Goal: Information Seeking & Learning: Check status

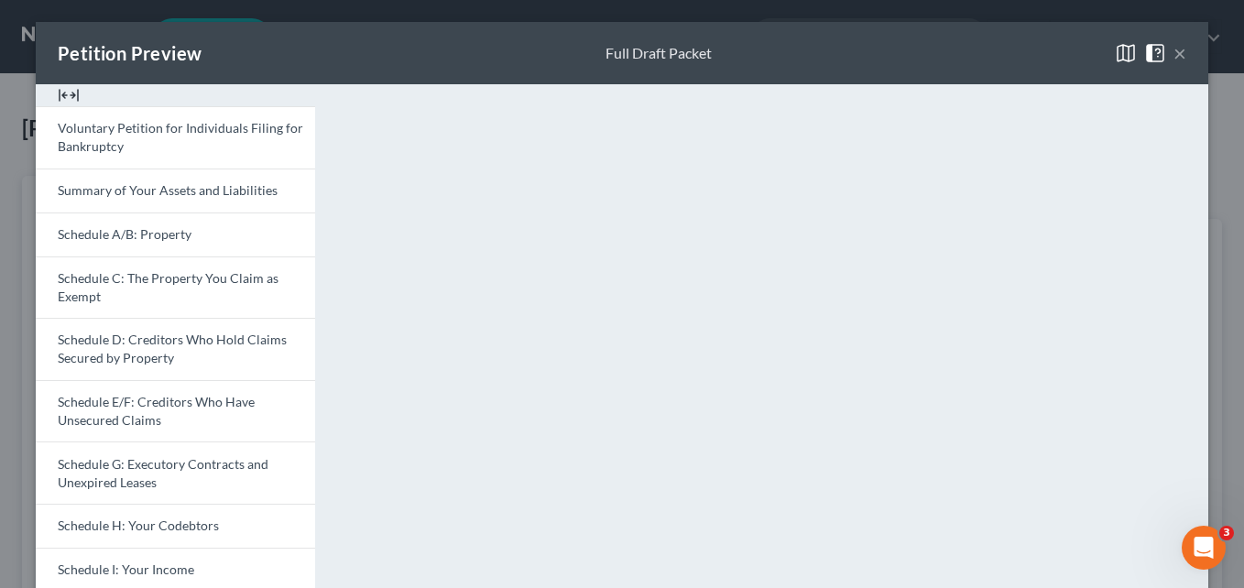
click at [1176, 59] on button "×" at bounding box center [1179, 53] width 13 height 22
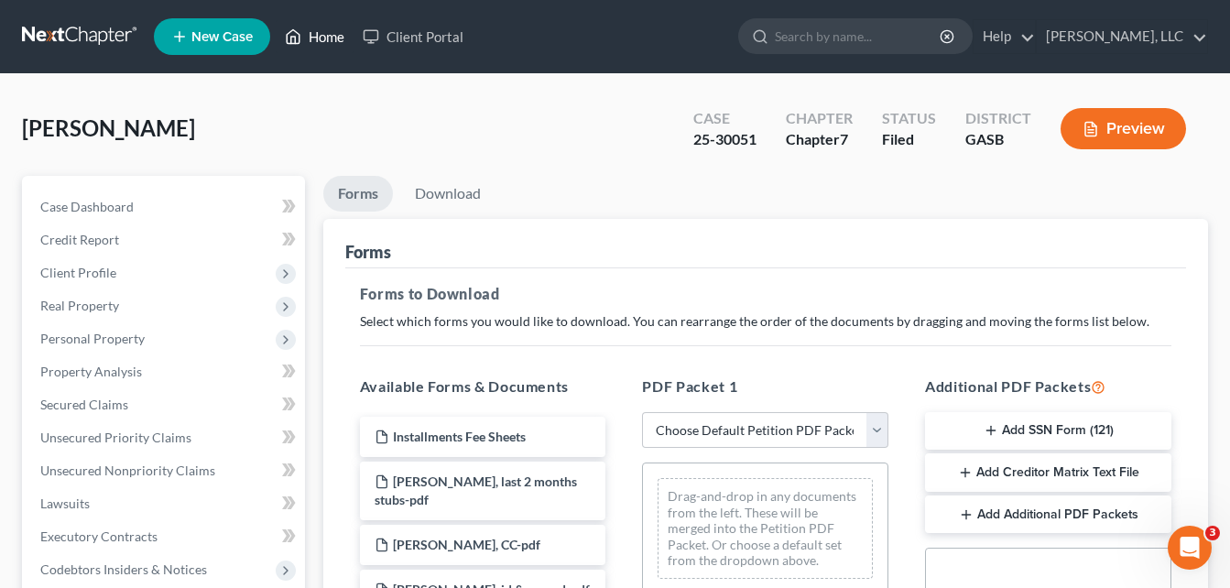
click at [333, 39] on link "Home" at bounding box center [315, 36] width 78 height 33
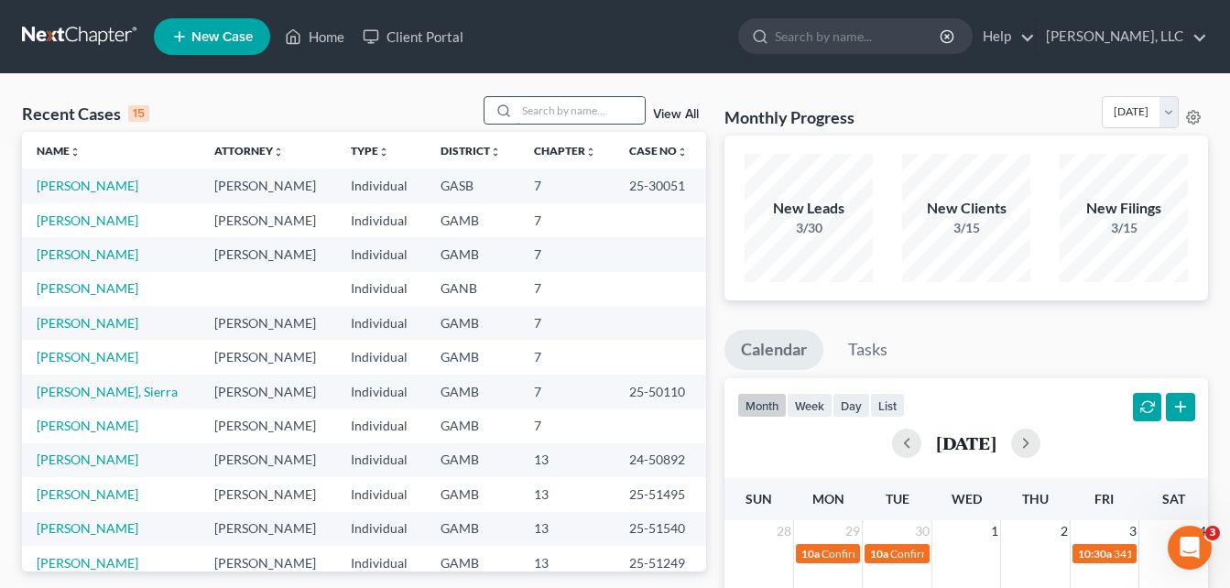
click at [549, 103] on input "search" at bounding box center [580, 110] width 128 height 27
type input "[PERSON_NAME]"
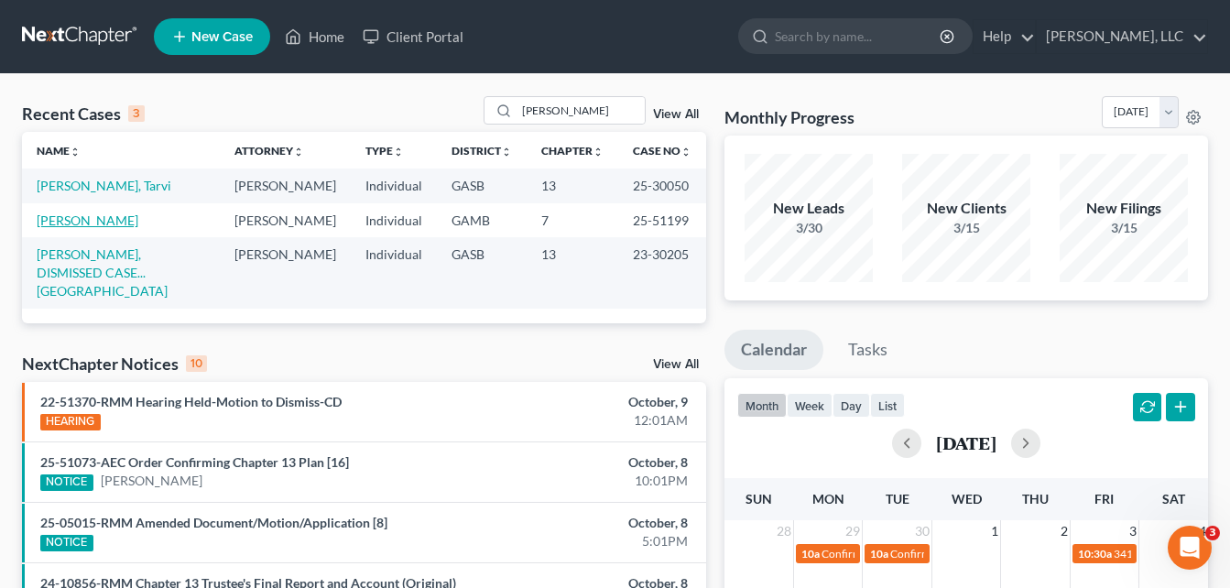
click at [67, 223] on link "[PERSON_NAME]" at bounding box center [88, 220] width 102 height 16
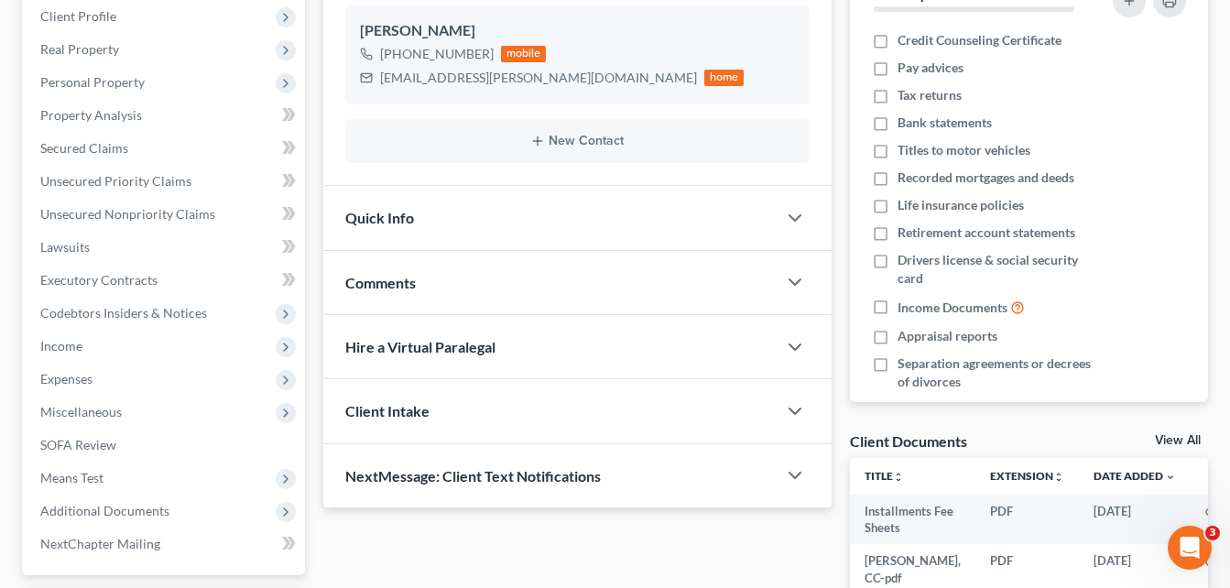
scroll to position [220, 0]
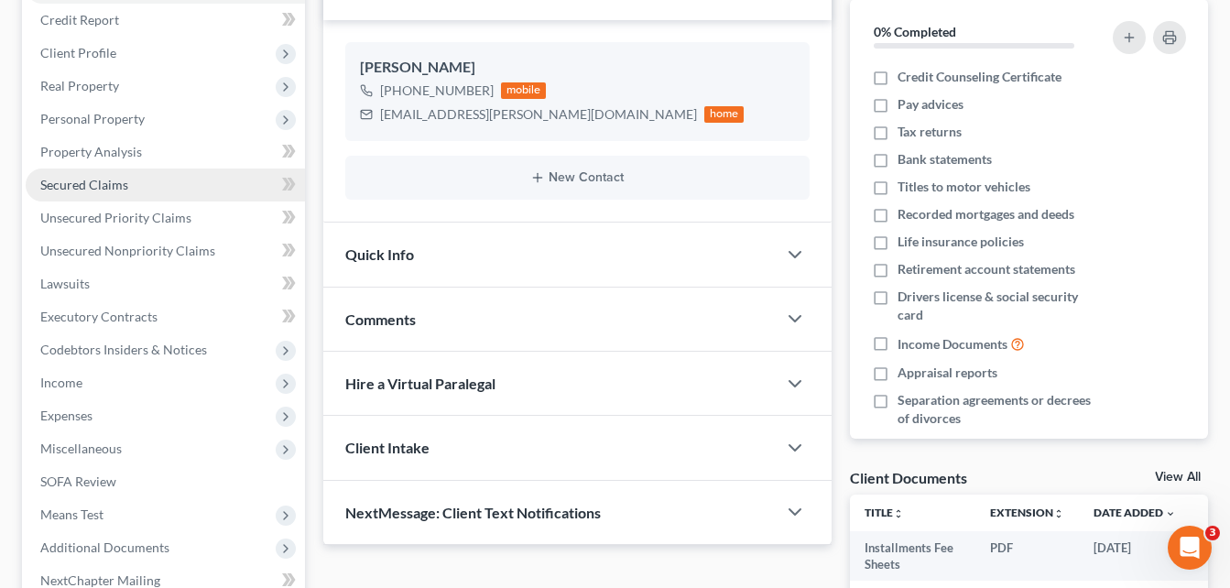
click at [70, 185] on span "Secured Claims" at bounding box center [84, 185] width 88 height 16
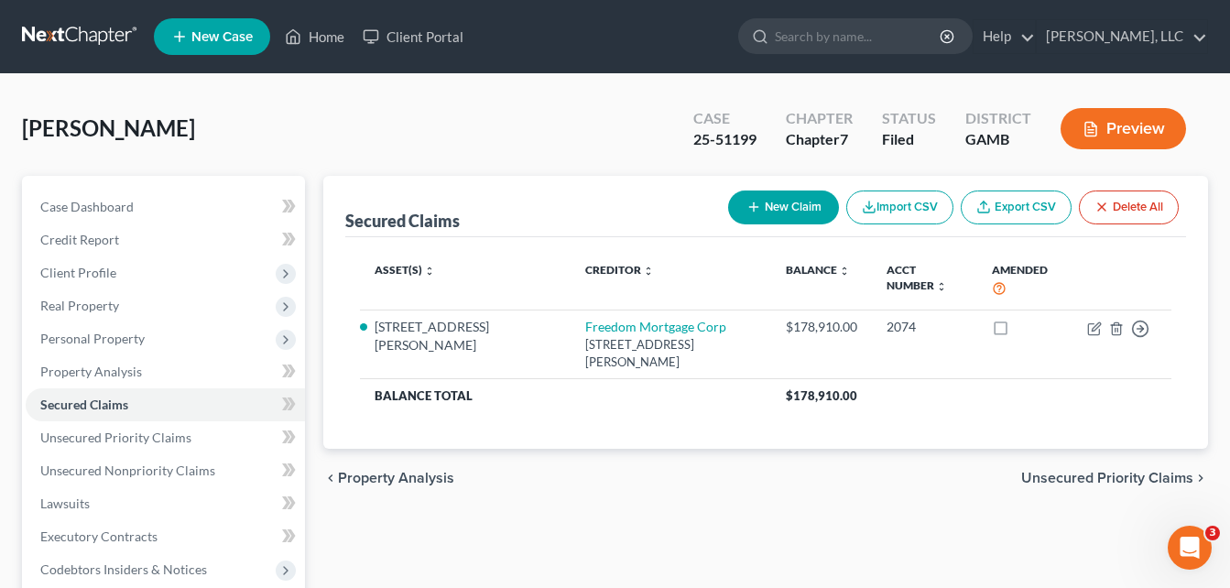
click at [16, 285] on div "Case Dashboard Payments Invoices Payments Payments Credit Report Client Profile" at bounding box center [163, 556] width 301 height 761
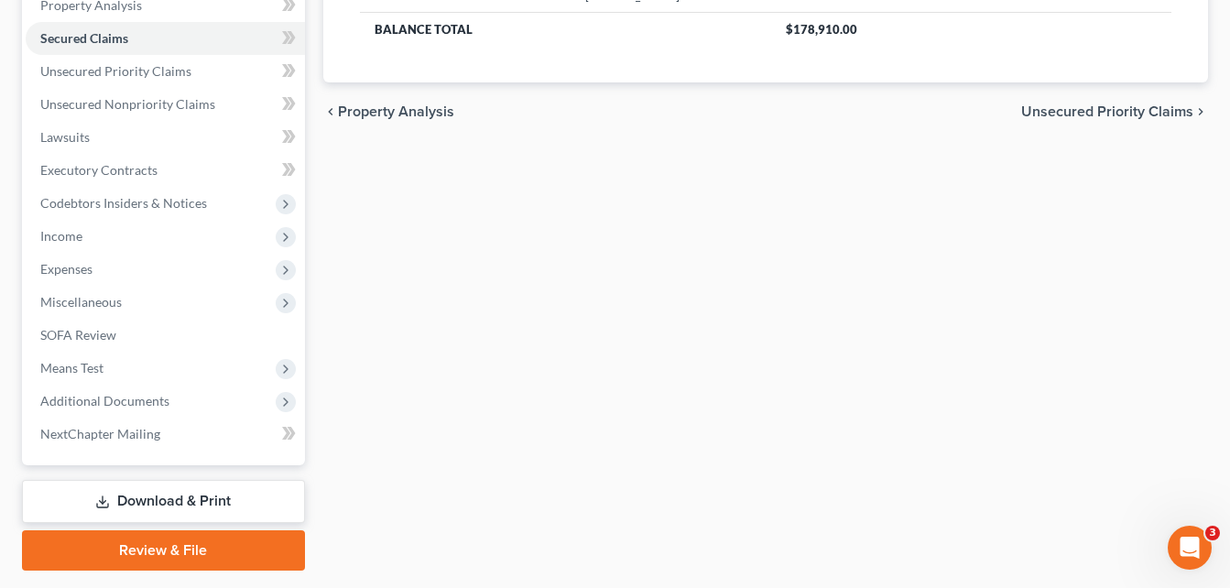
scroll to position [418, 0]
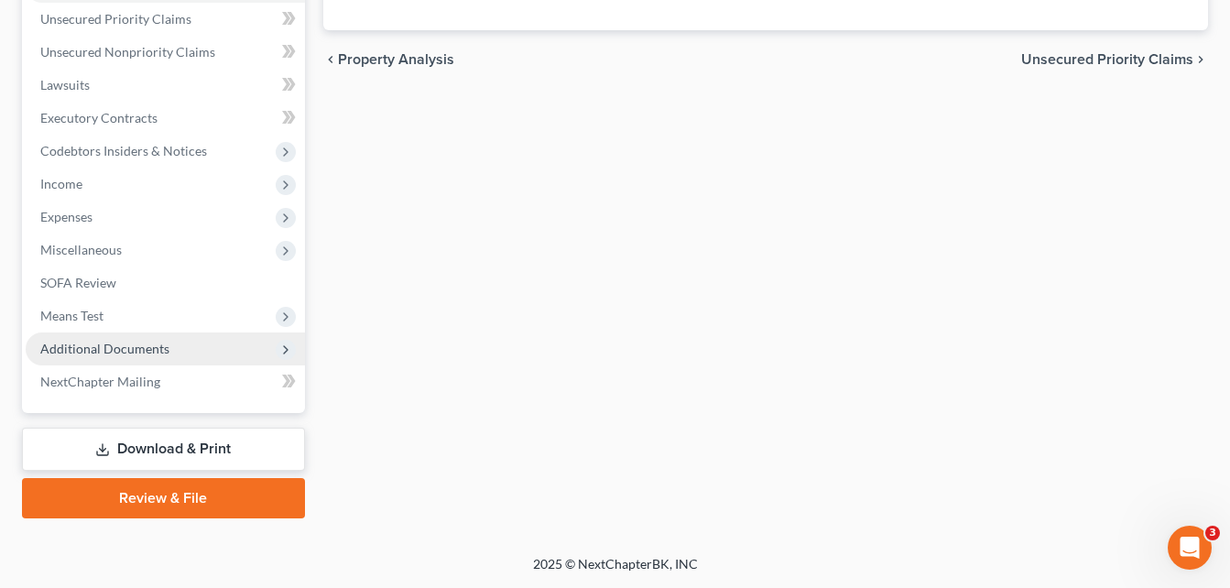
click at [67, 351] on span "Additional Documents" at bounding box center [104, 349] width 129 height 16
click at [173, 454] on link "Download & Print" at bounding box center [163, 449] width 283 height 43
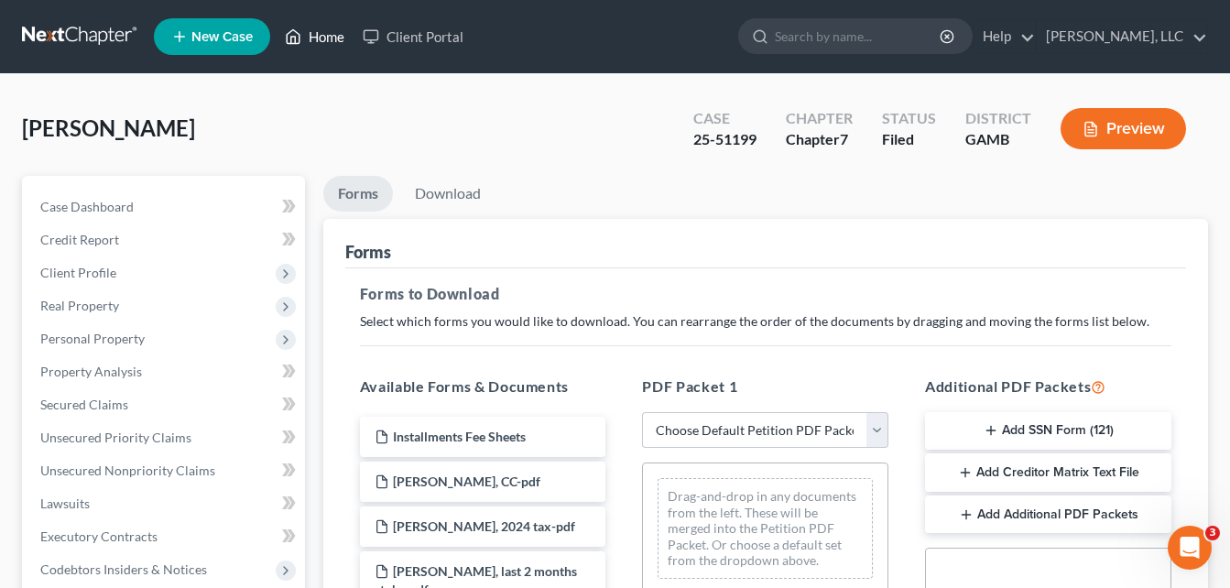
click at [327, 34] on link "Home" at bounding box center [315, 36] width 78 height 33
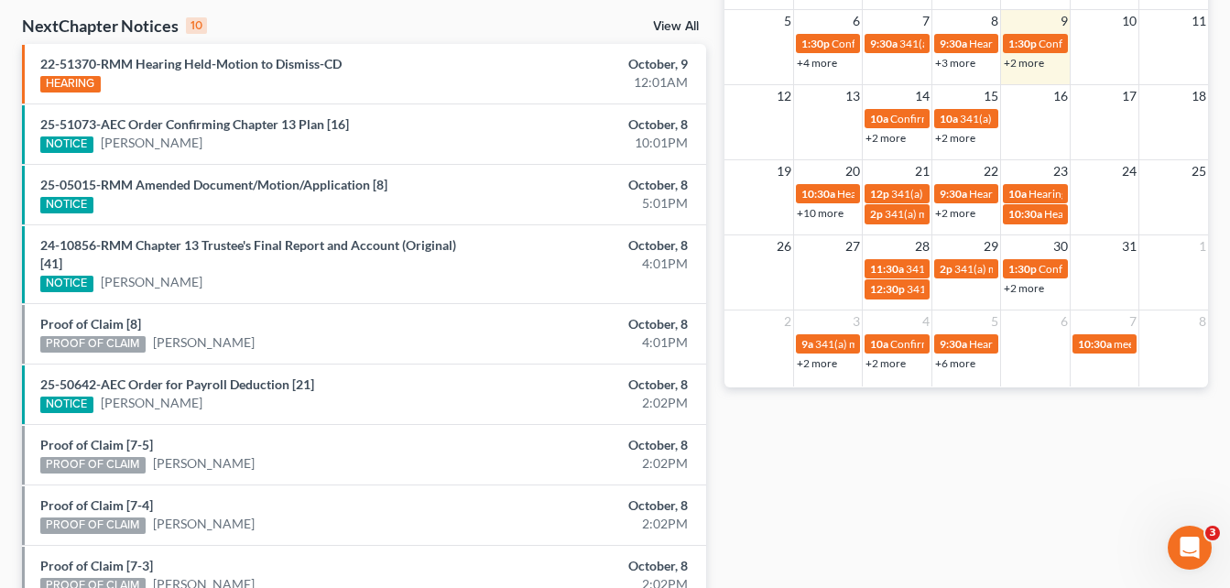
scroll to position [549, 0]
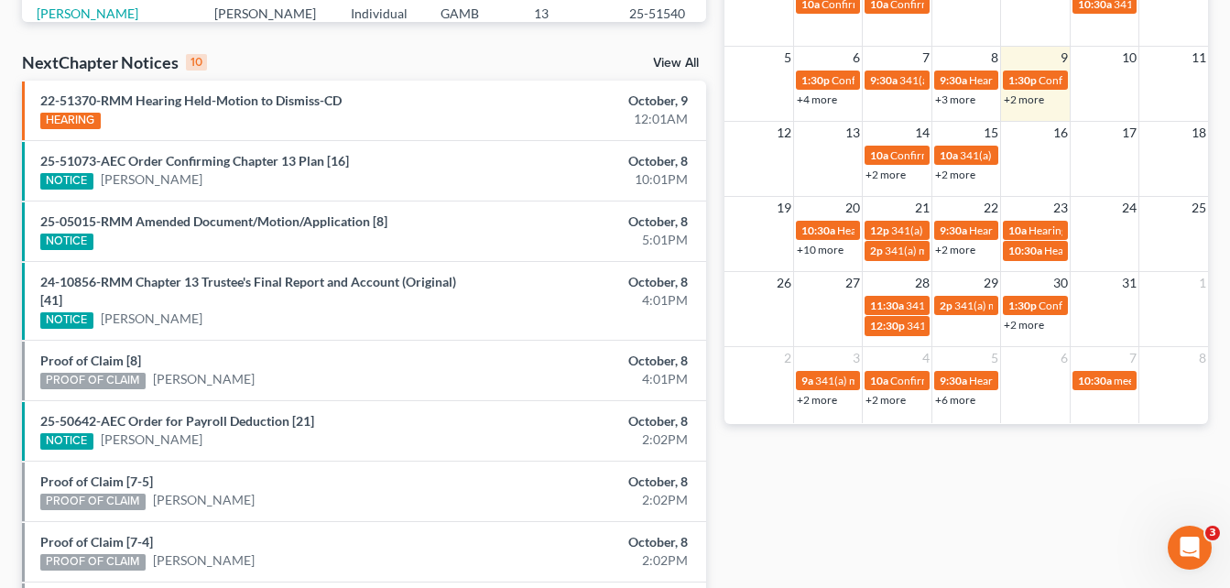
click at [1020, 102] on link "+2 more" at bounding box center [1024, 99] width 40 height 14
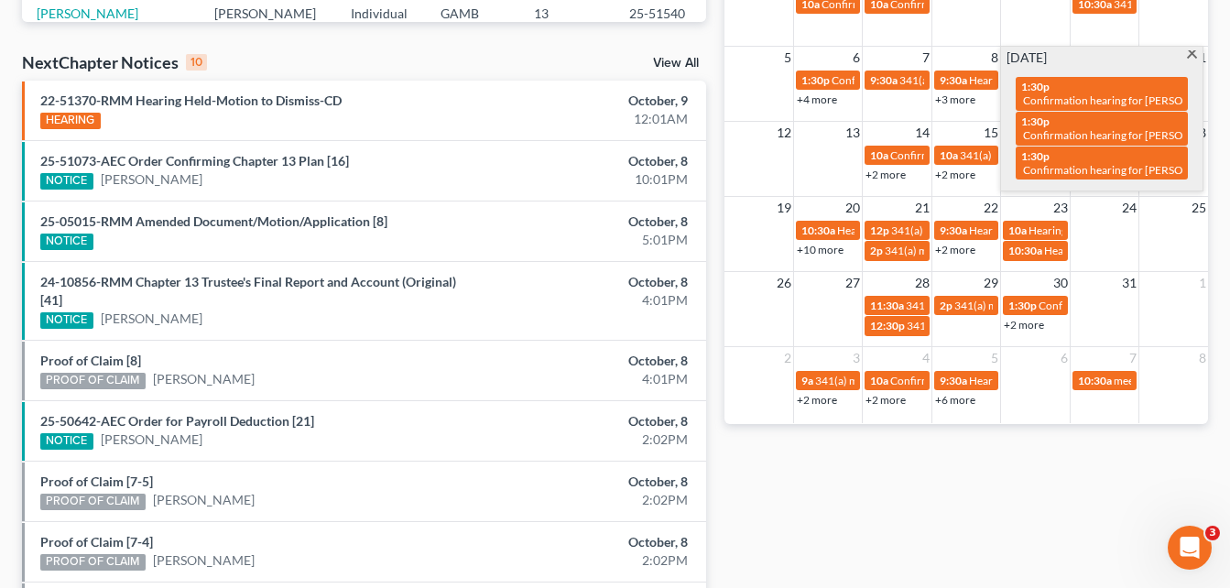
click at [1191, 59] on span at bounding box center [1192, 56] width 14 height 12
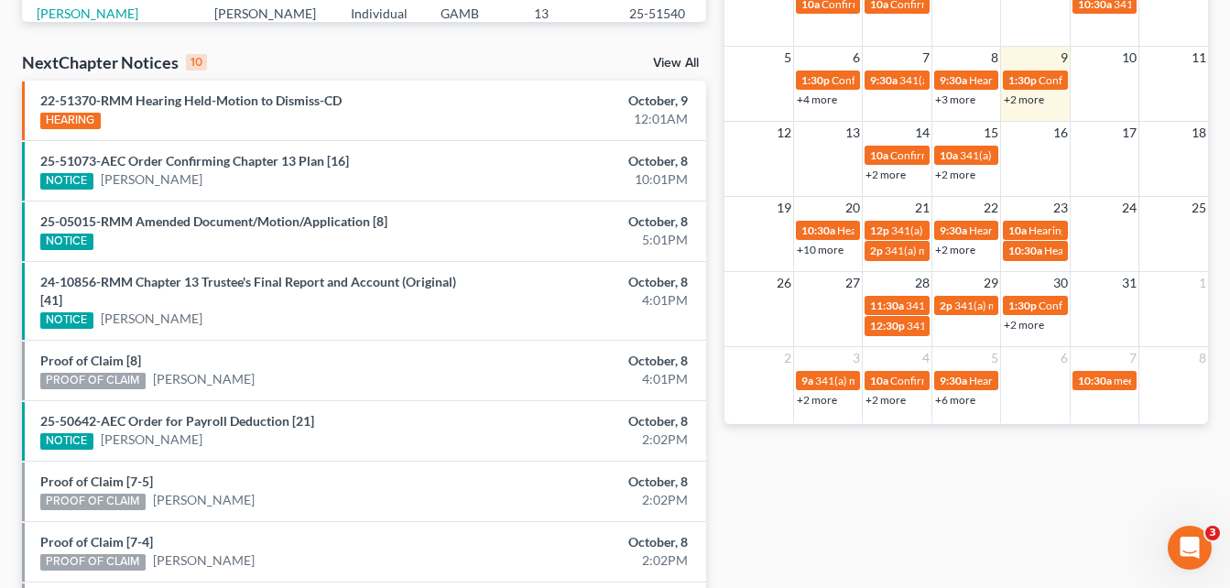
click at [887, 170] on link "+2 more" at bounding box center [885, 175] width 40 height 14
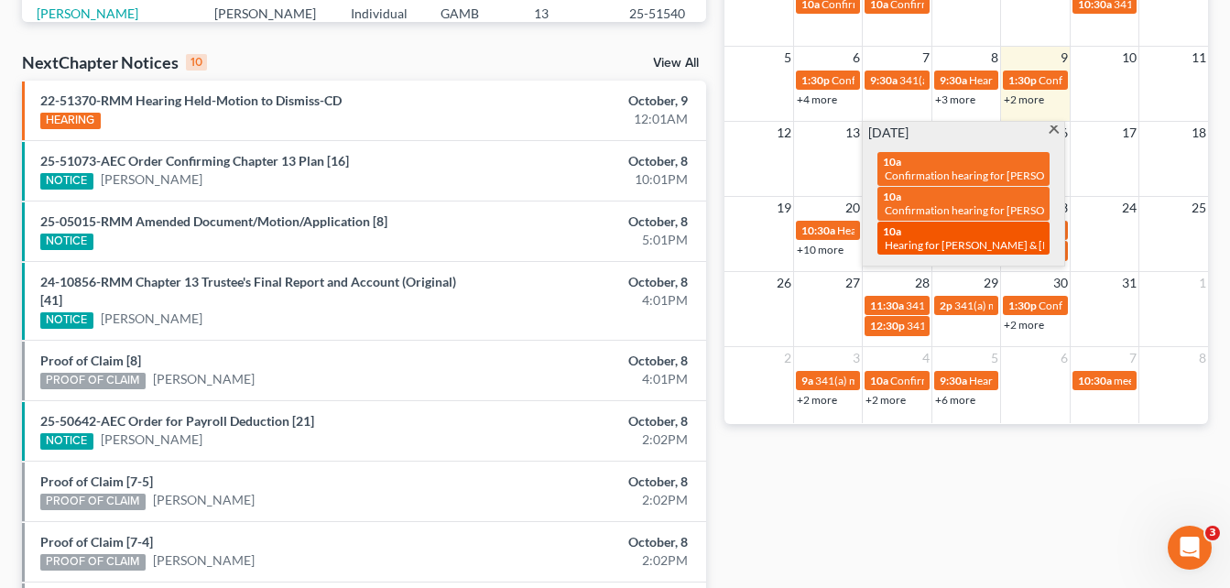
click at [962, 242] on span "Hearing for [PERSON_NAME] & [PERSON_NAME]" at bounding box center [1005, 245] width 240 height 14
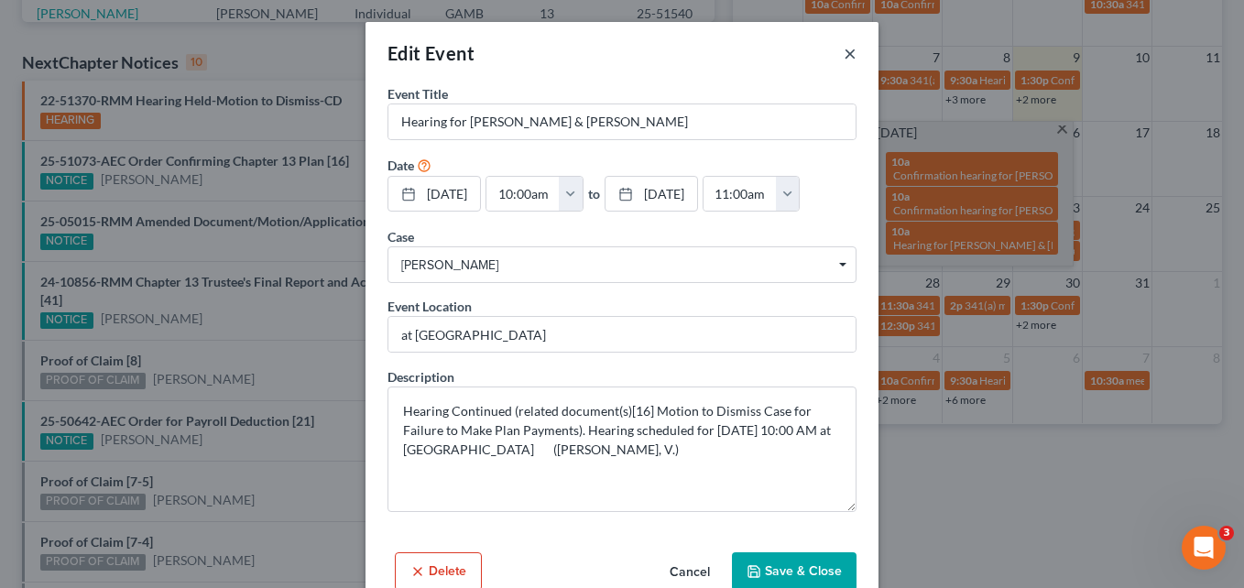
click at [843, 60] on button "×" at bounding box center [849, 53] width 13 height 22
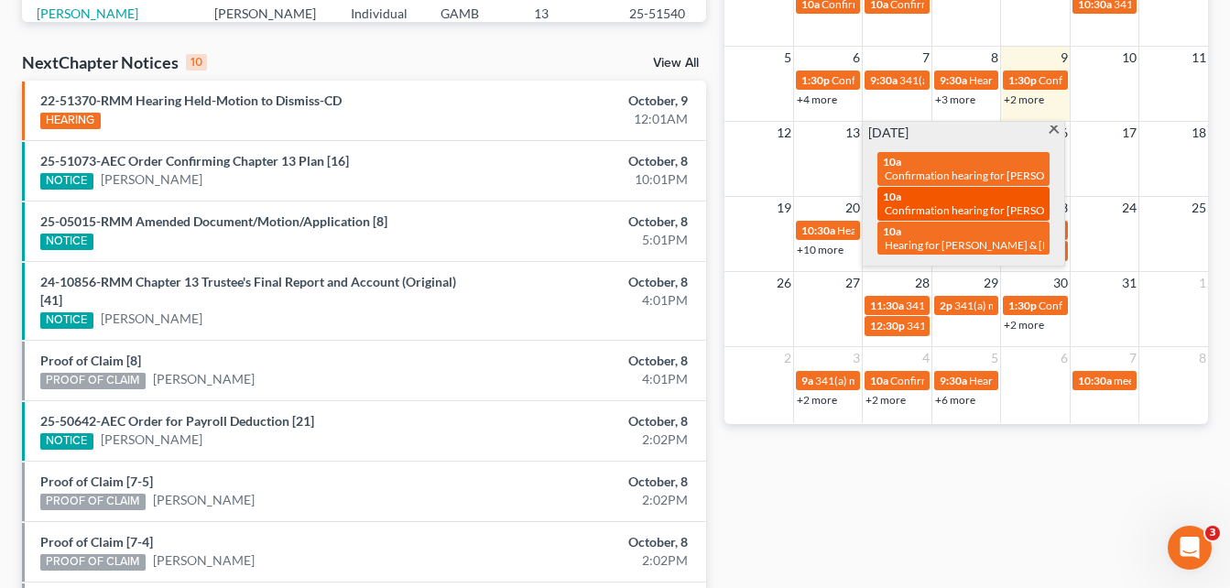
click at [989, 217] on span "Confirmation hearing for [PERSON_NAME]" at bounding box center [989, 210] width 208 height 14
click at [968, 179] on div "Edit Event × Event Title * Confirmation hearing for [PERSON_NAME] Date [DATE] c…" at bounding box center [615, 294] width 1230 height 588
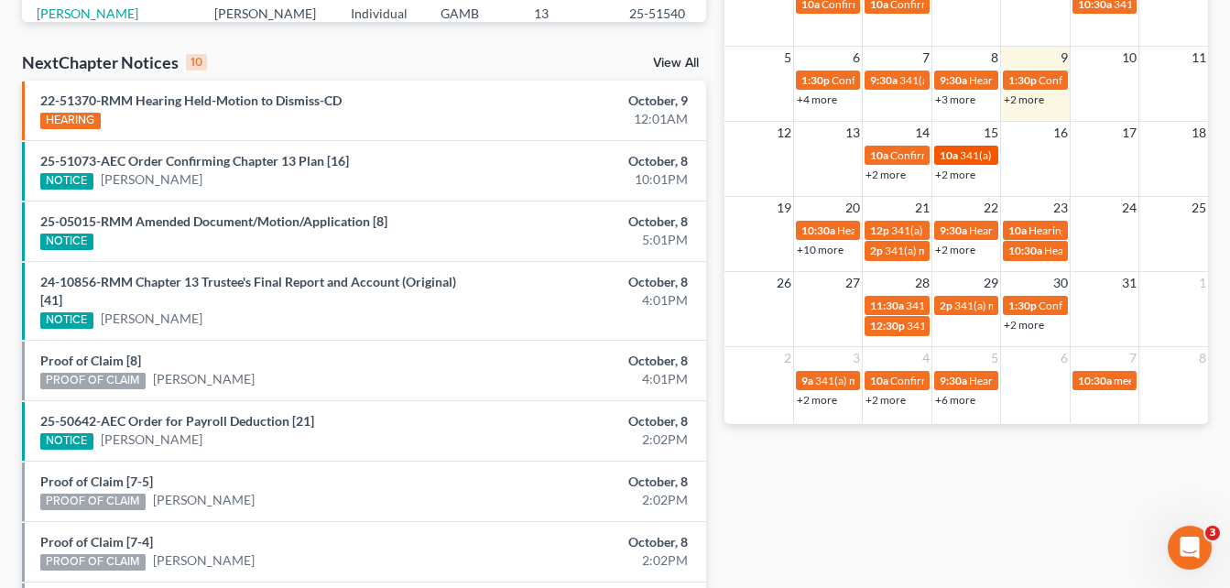
click at [960, 156] on span "341(a) meeting for [PERSON_NAME]" at bounding box center [1048, 155] width 177 height 14
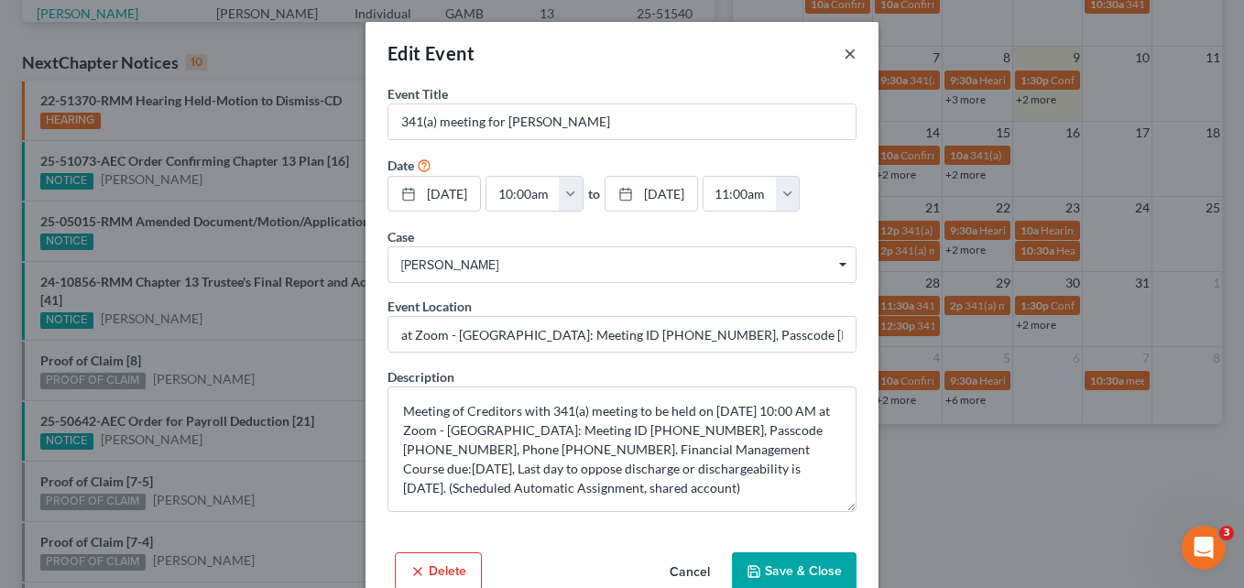
click at [843, 58] on button "×" at bounding box center [849, 53] width 13 height 22
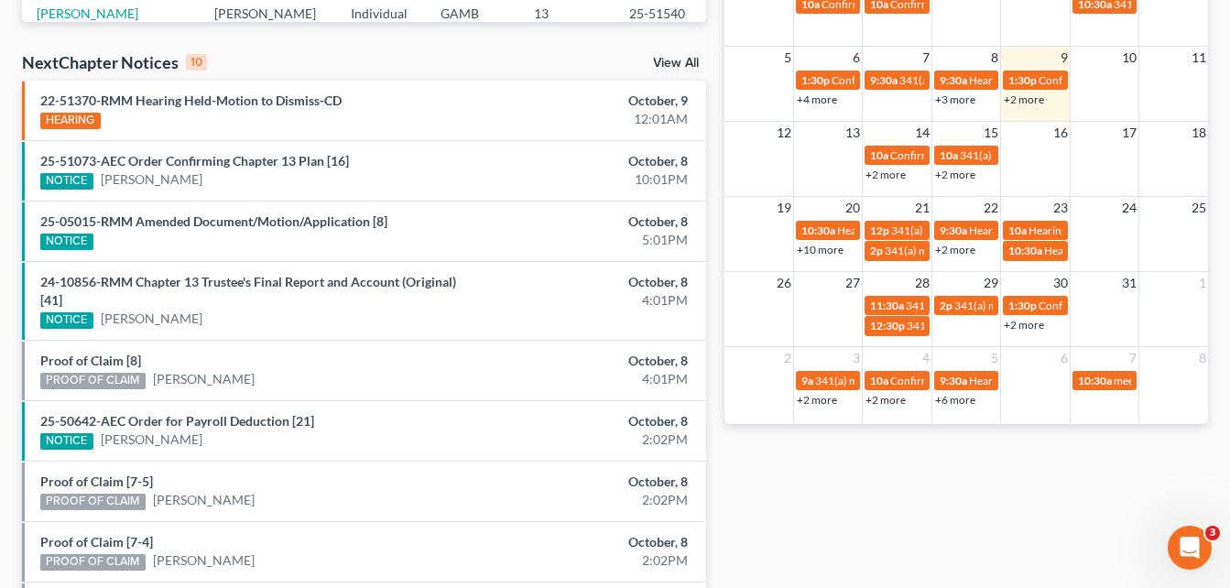
click at [894, 178] on link "+2 more" at bounding box center [885, 175] width 40 height 14
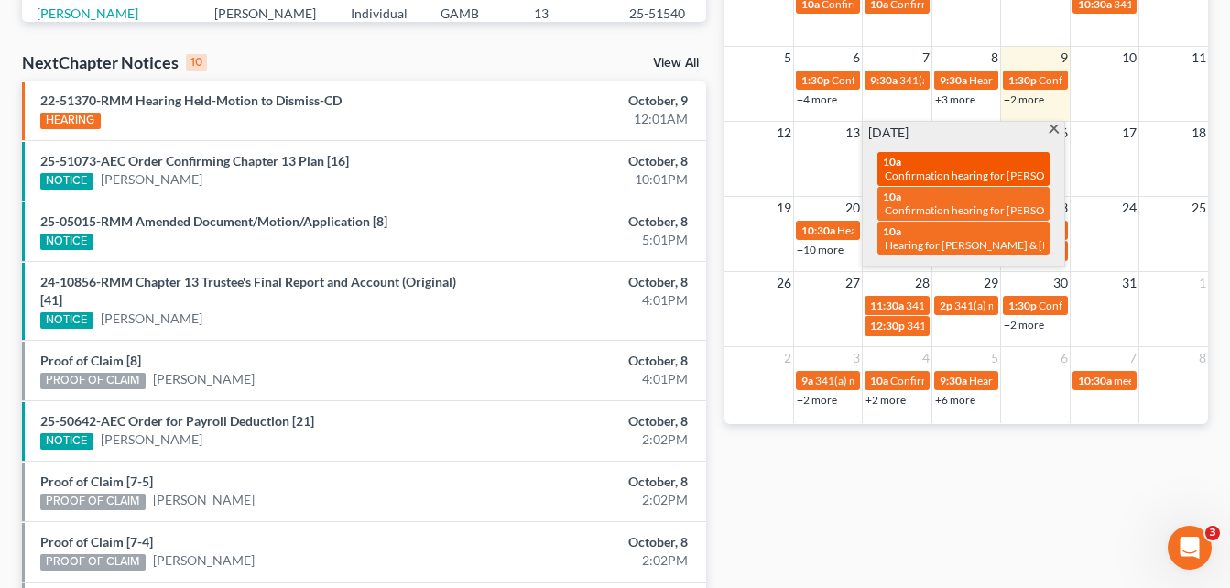
click at [921, 174] on span "Confirmation hearing for [PERSON_NAME]" at bounding box center [989, 175] width 208 height 14
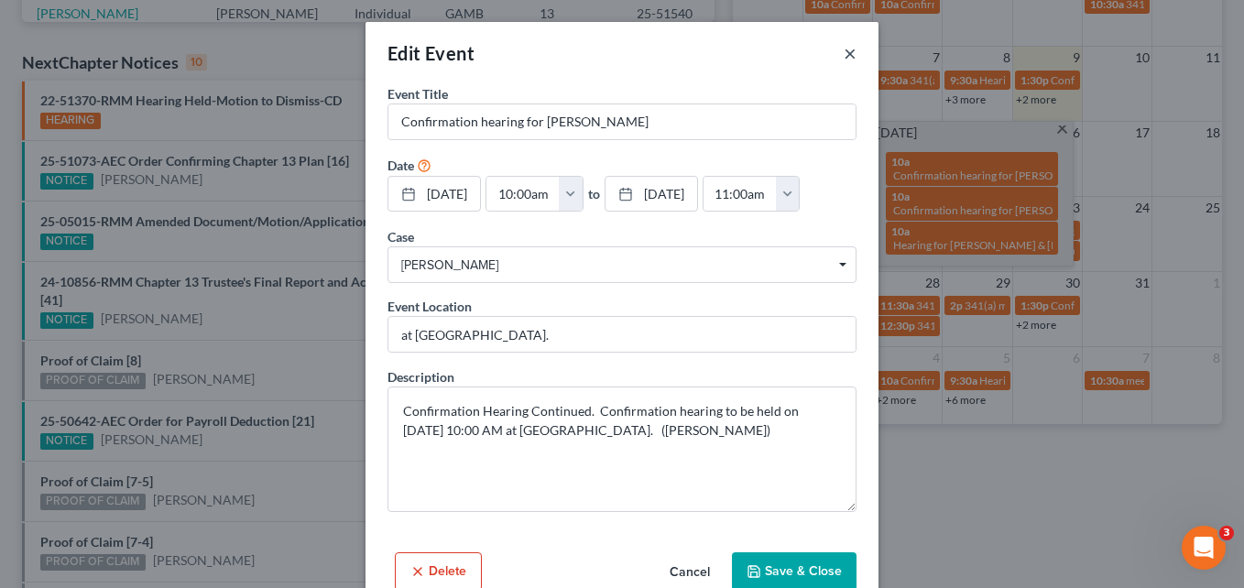
click at [843, 59] on button "×" at bounding box center [849, 53] width 13 height 22
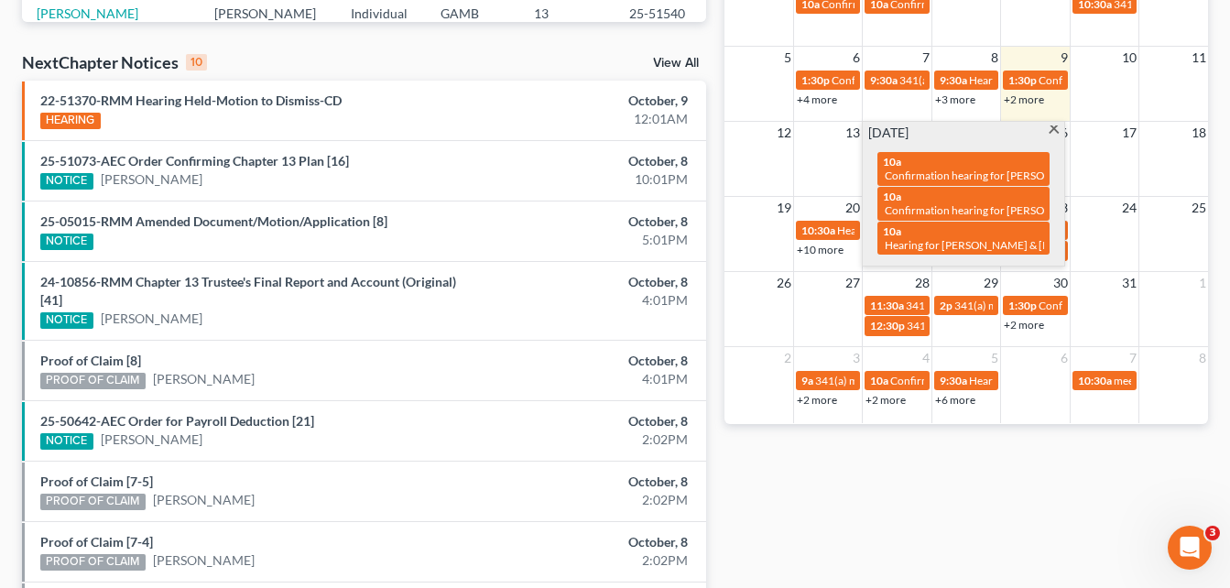
click at [1052, 128] on span at bounding box center [1054, 131] width 14 height 12
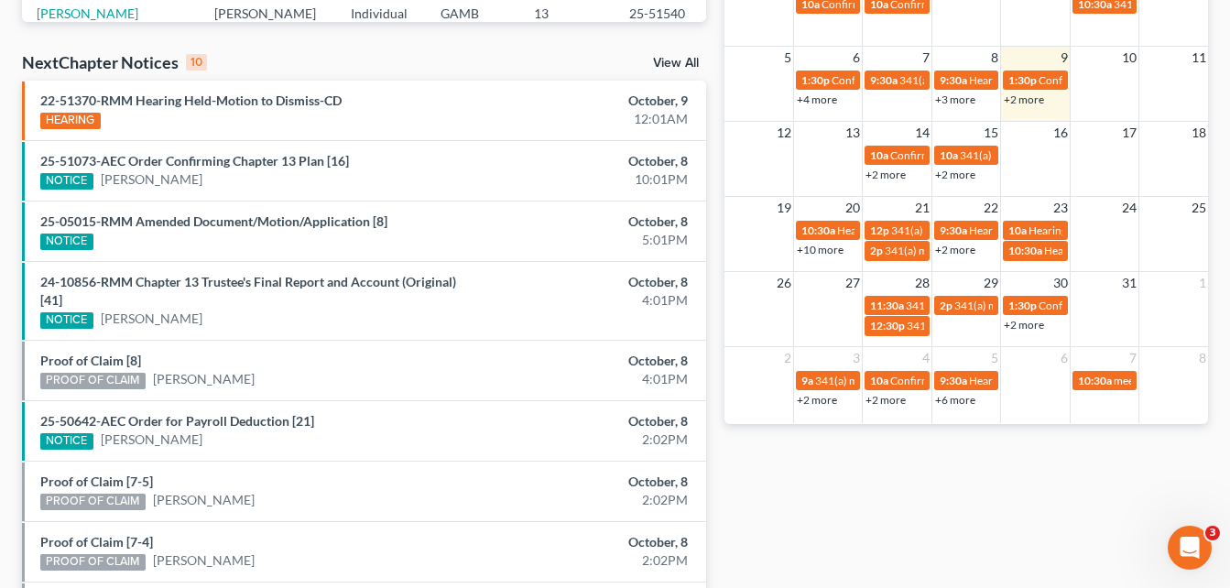
click at [961, 172] on link "+2 more" at bounding box center [955, 175] width 40 height 14
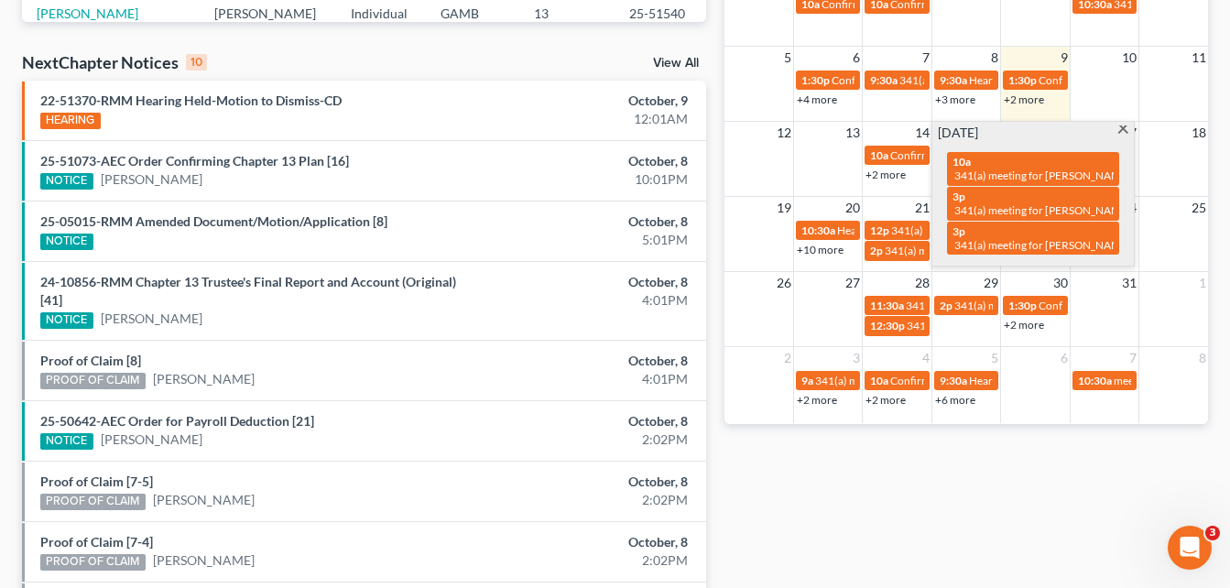
click at [1117, 131] on span at bounding box center [1123, 131] width 14 height 12
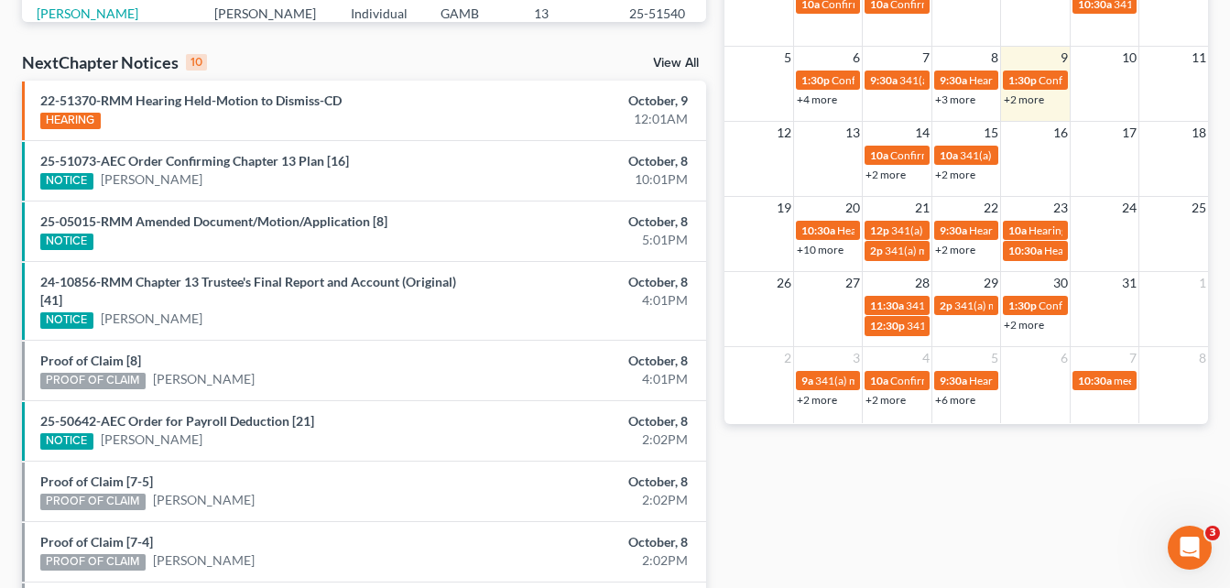
click at [836, 253] on link "+10 more" at bounding box center [820, 250] width 47 height 14
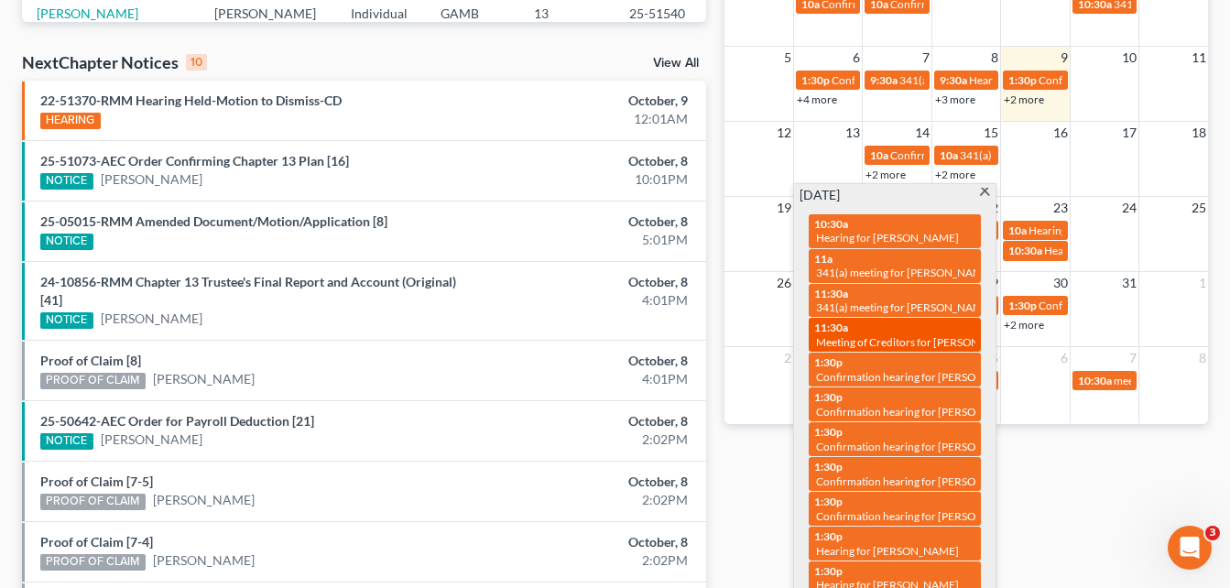
click at [903, 330] on div "11:30a Meeting of Creditors for [PERSON_NAME]" at bounding box center [894, 335] width 161 height 28
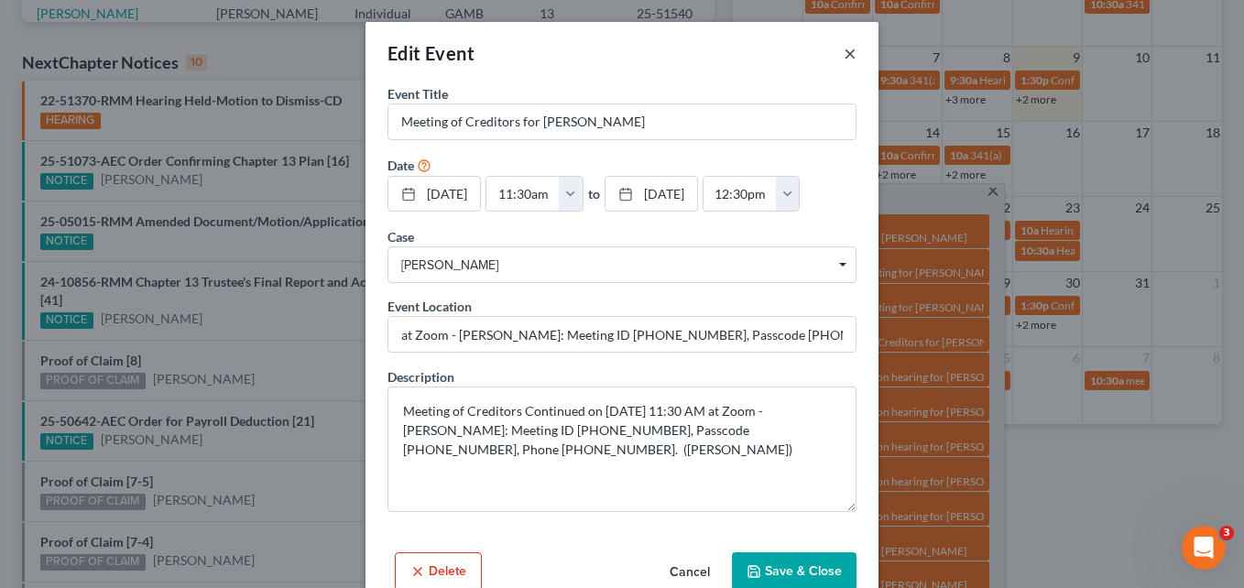
click at [844, 58] on button "×" at bounding box center [849, 53] width 13 height 22
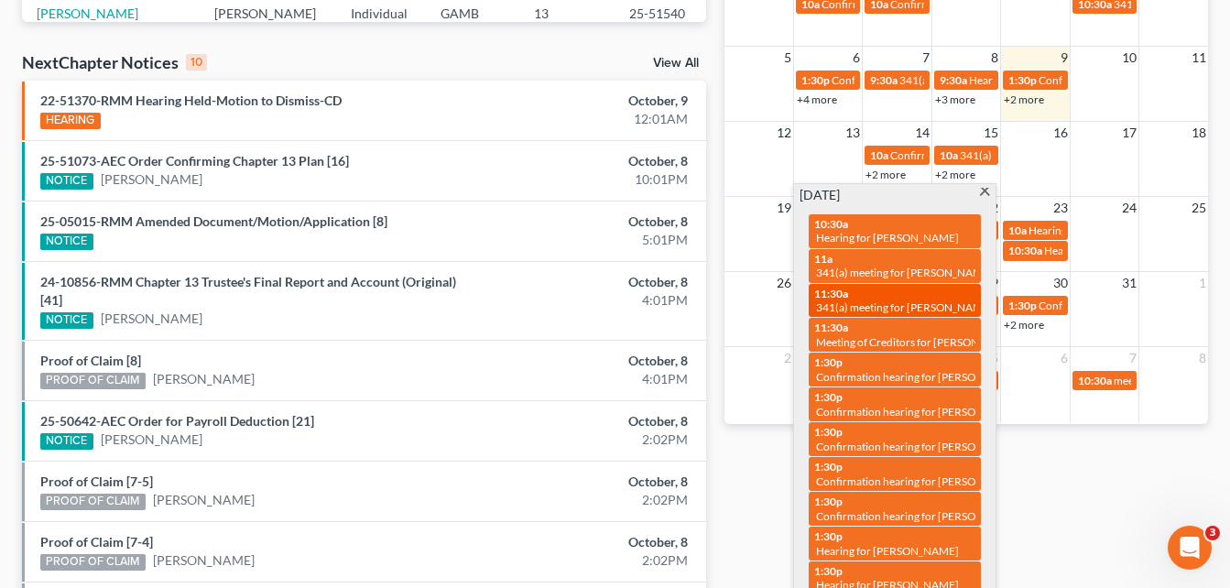
click at [893, 300] on span "341(a) meeting for [PERSON_NAME]" at bounding box center [904, 307] width 177 height 14
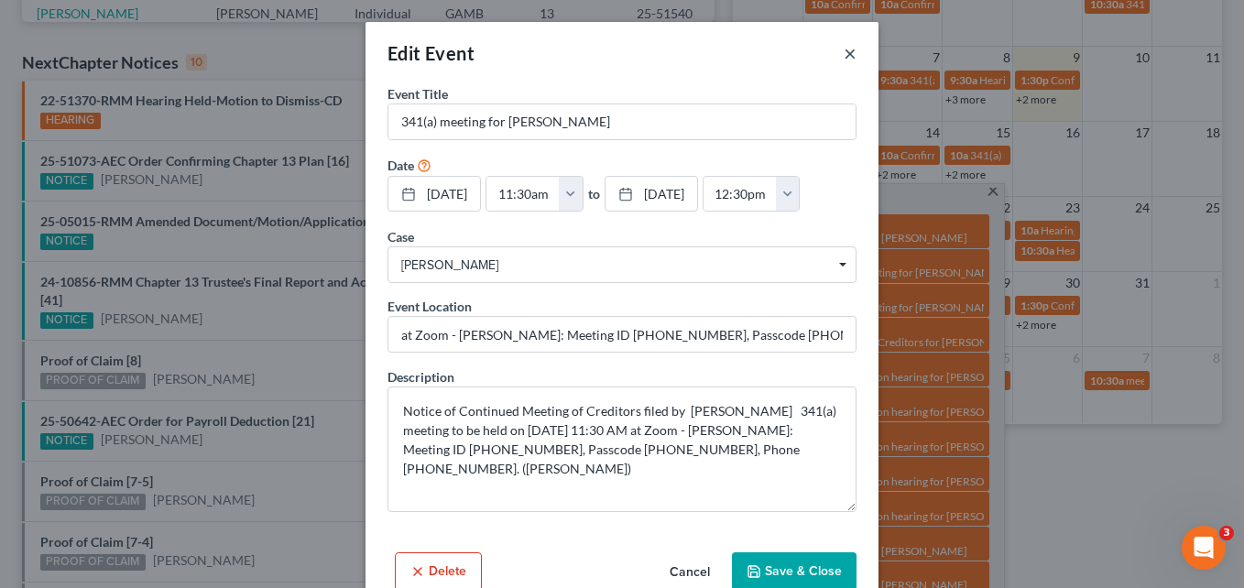
click at [843, 50] on button "×" at bounding box center [849, 53] width 13 height 22
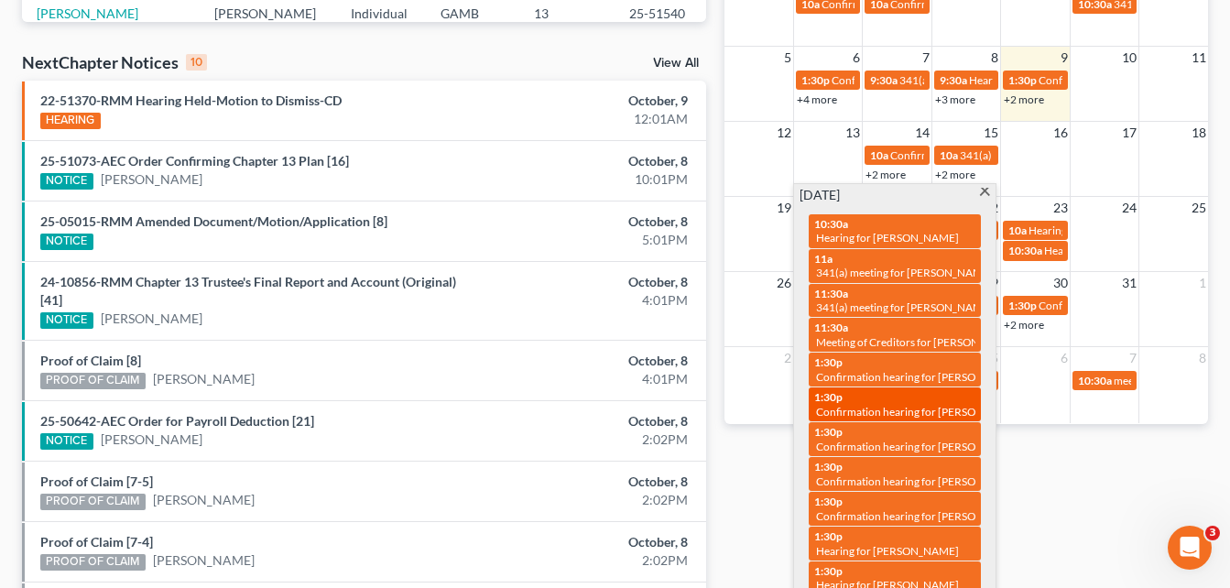
click at [934, 416] on span "Confirmation hearing for [PERSON_NAME]" at bounding box center [920, 412] width 208 height 14
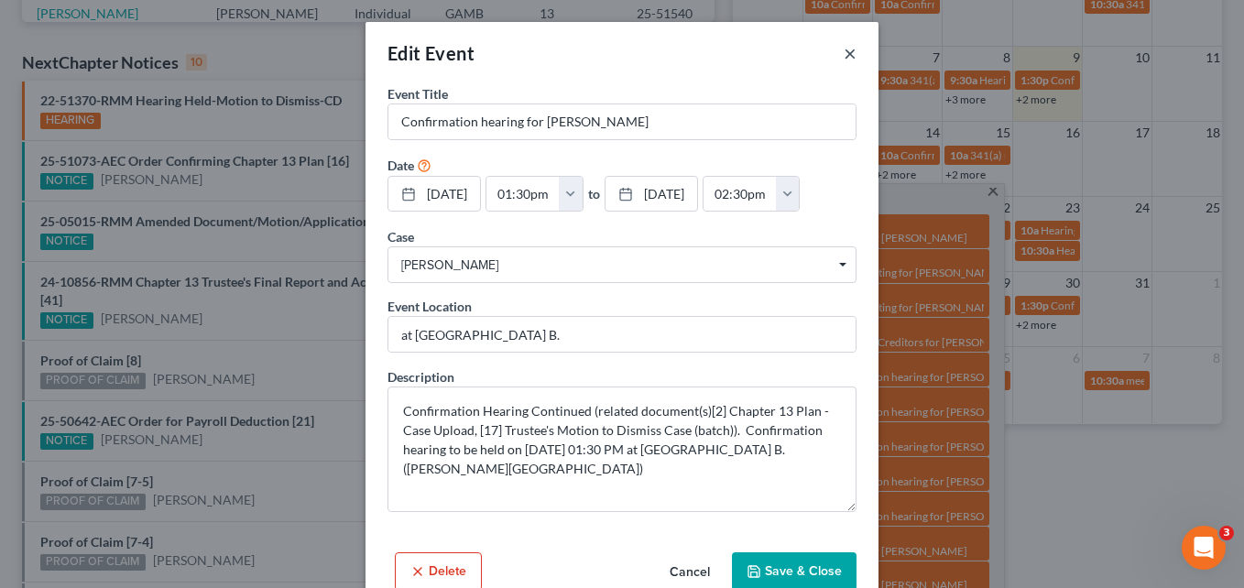
click at [843, 50] on button "×" at bounding box center [849, 53] width 13 height 22
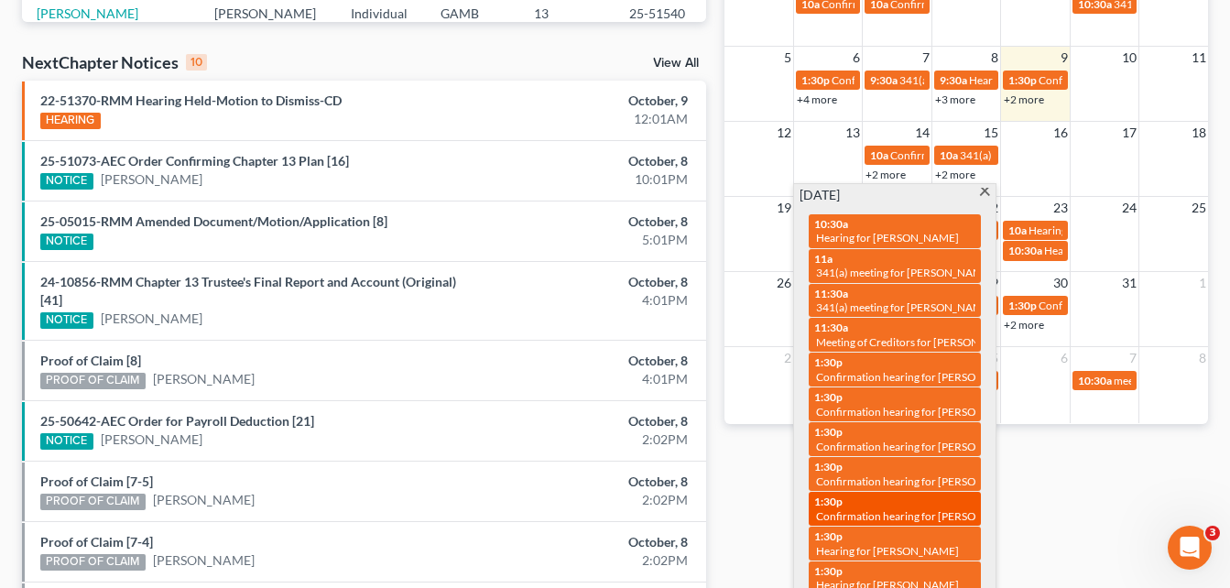
click at [923, 516] on span "Confirmation hearing for [PERSON_NAME]" at bounding box center [920, 516] width 208 height 14
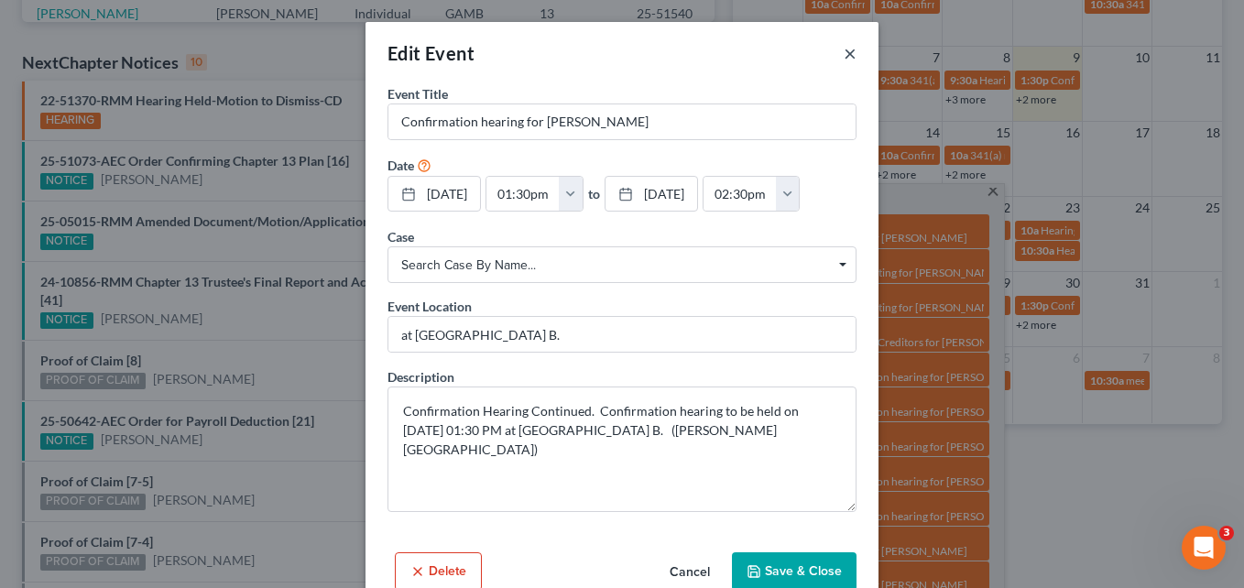
click at [843, 54] on button "×" at bounding box center [849, 53] width 13 height 22
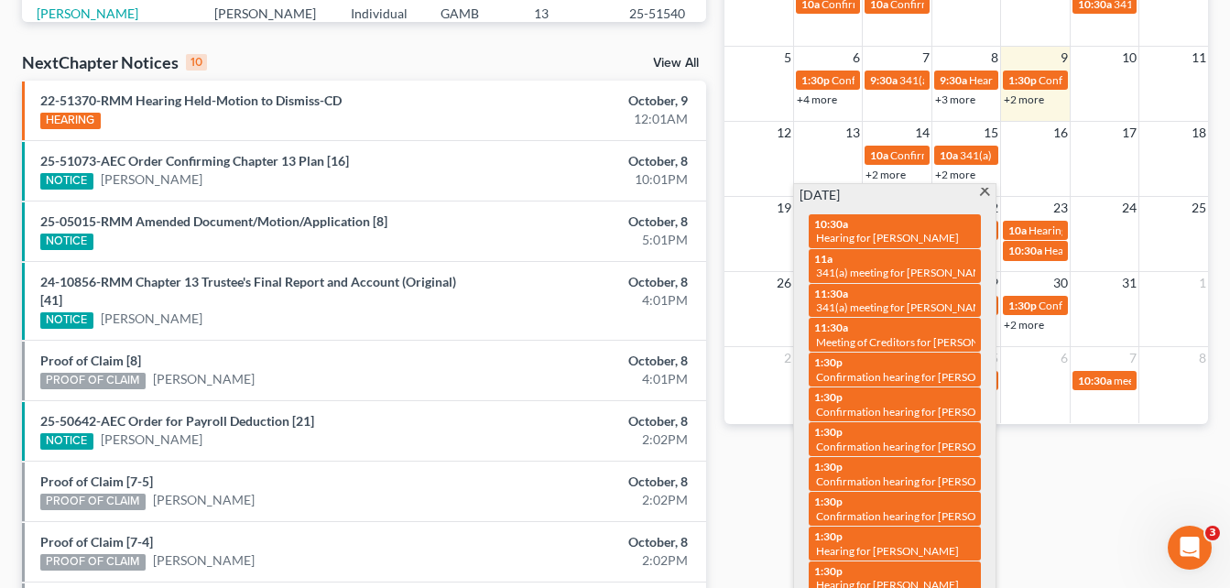
click at [987, 191] on span at bounding box center [985, 194] width 14 height 12
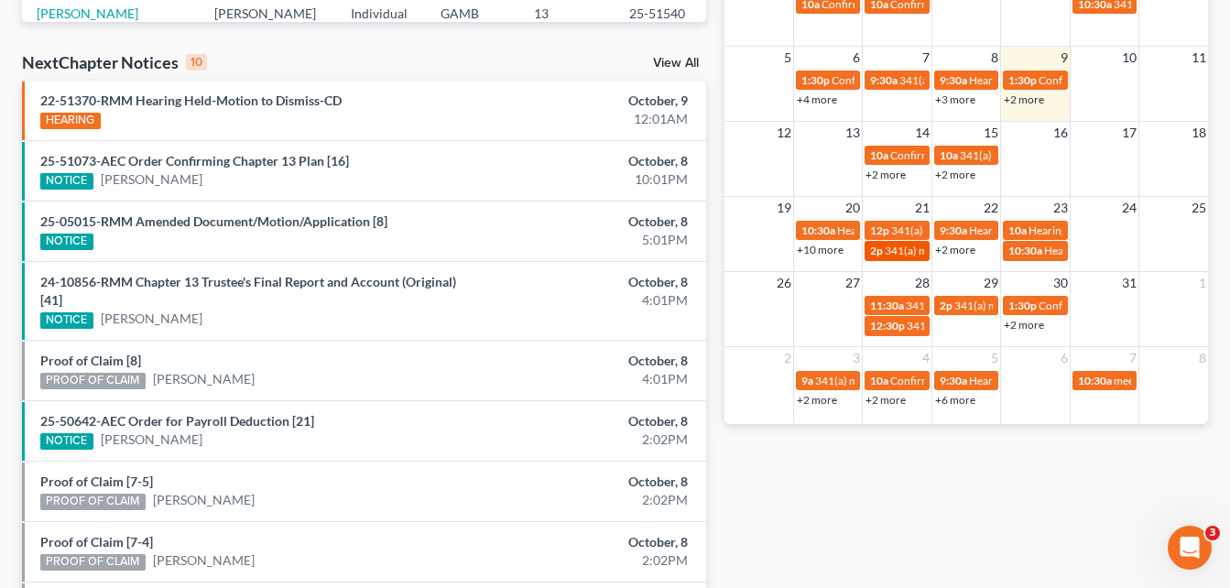
click at [883, 255] on div "2p 341(a) meeting for [PERSON_NAME] & [PERSON_NAME]" at bounding box center [896, 251] width 53 height 14
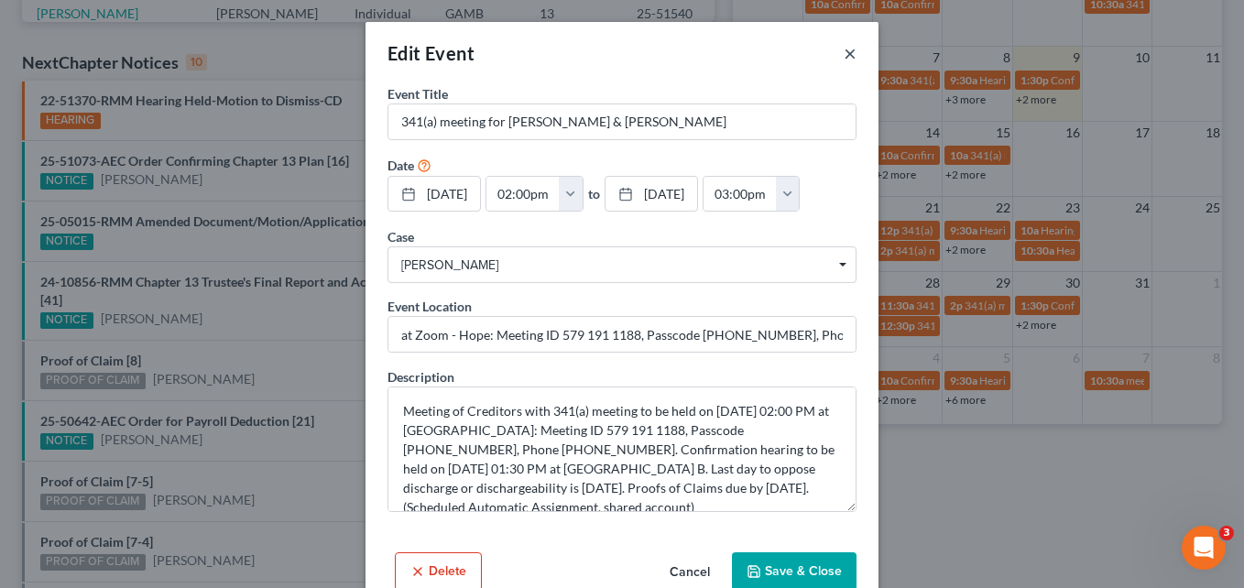
click at [843, 56] on button "×" at bounding box center [849, 53] width 13 height 22
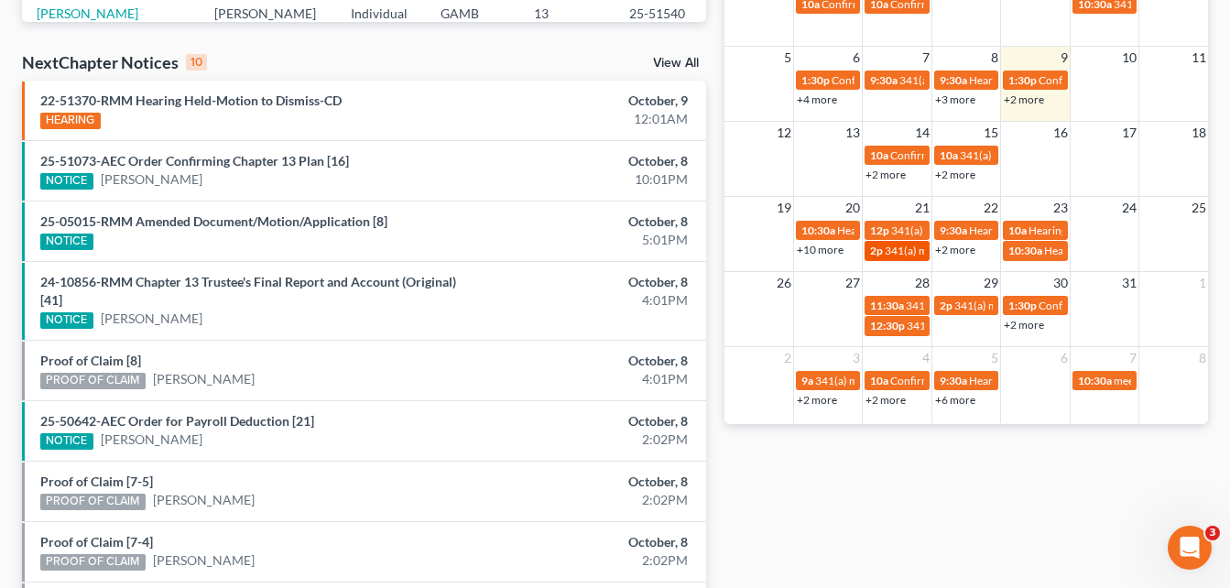
click at [899, 251] on span "341(a) meeting for [PERSON_NAME] & [PERSON_NAME]" at bounding box center [1022, 251] width 274 height 14
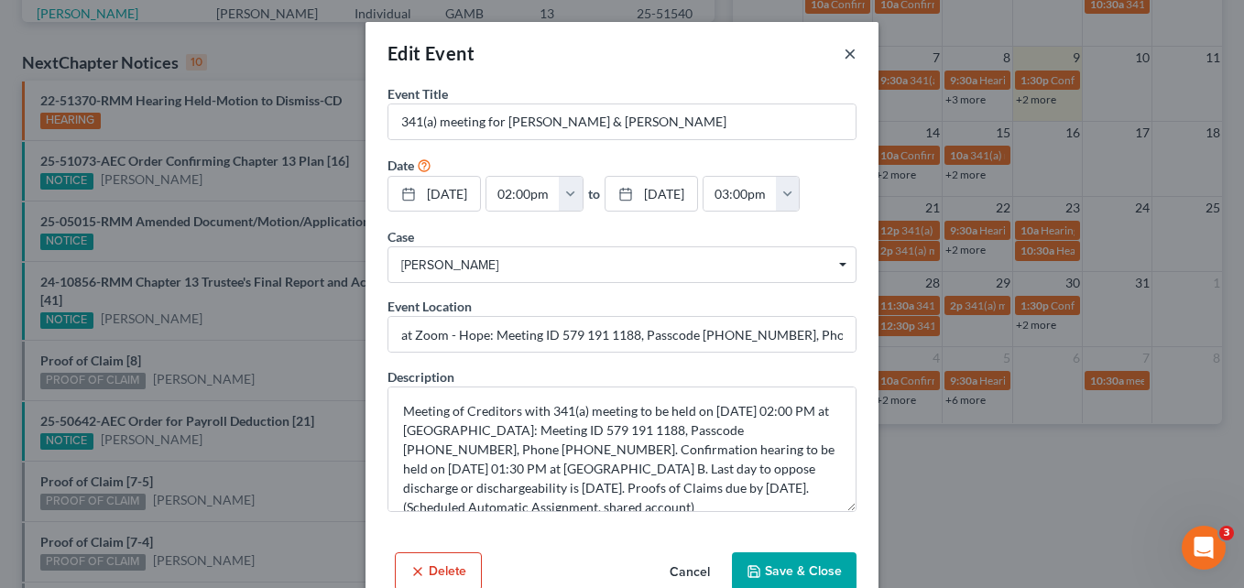
click at [843, 59] on button "×" at bounding box center [849, 53] width 13 height 22
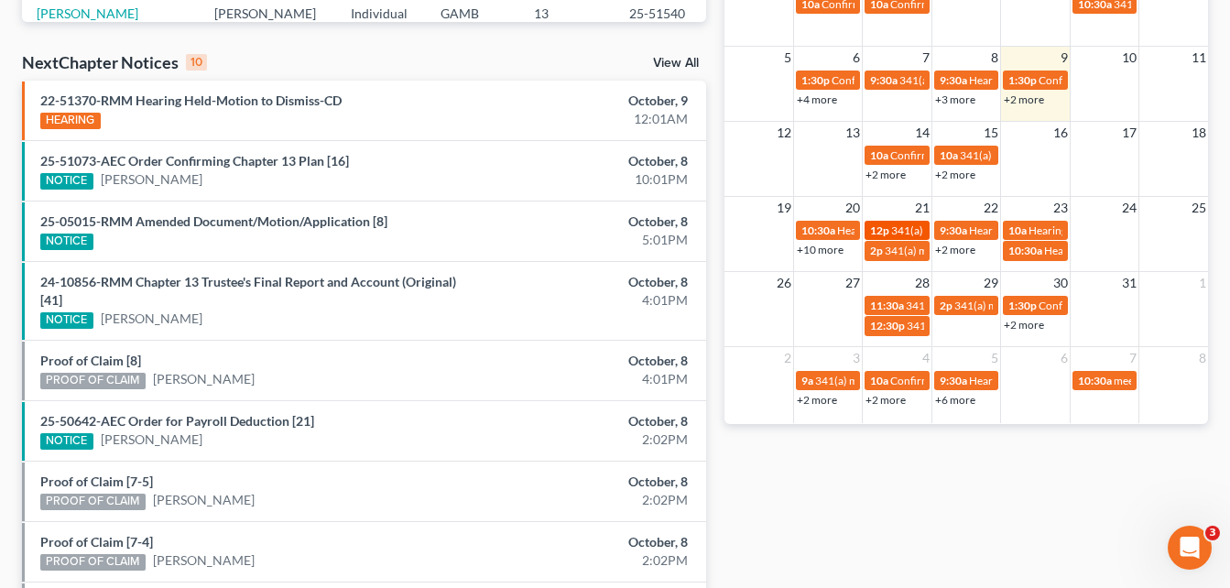
click at [878, 230] on span "12p" at bounding box center [879, 230] width 19 height 14
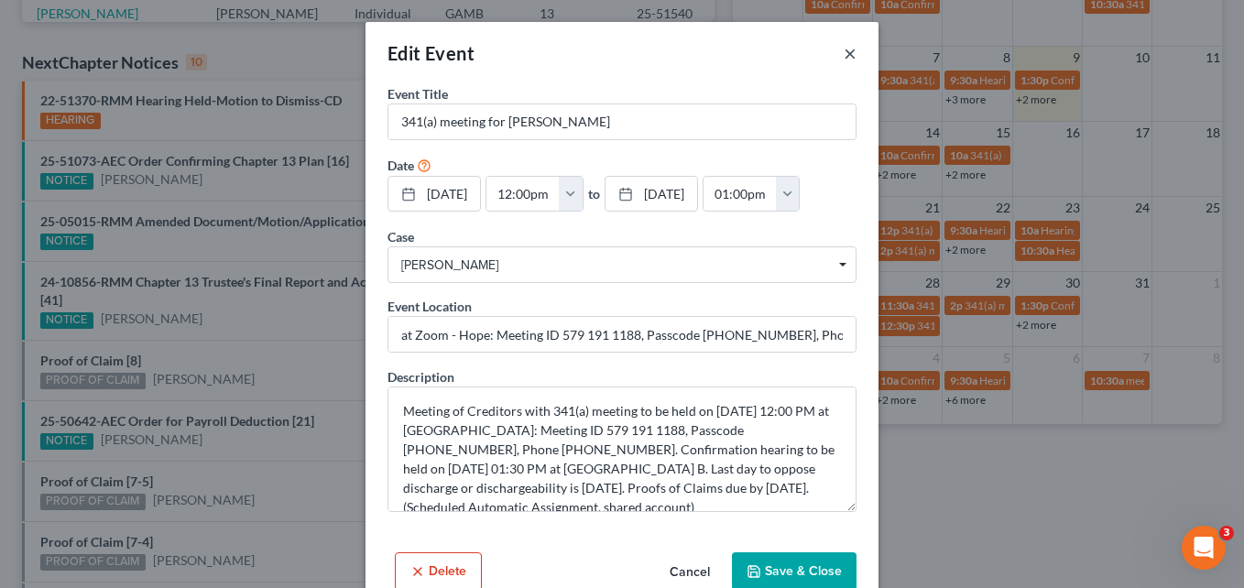
click at [843, 55] on button "×" at bounding box center [849, 53] width 13 height 22
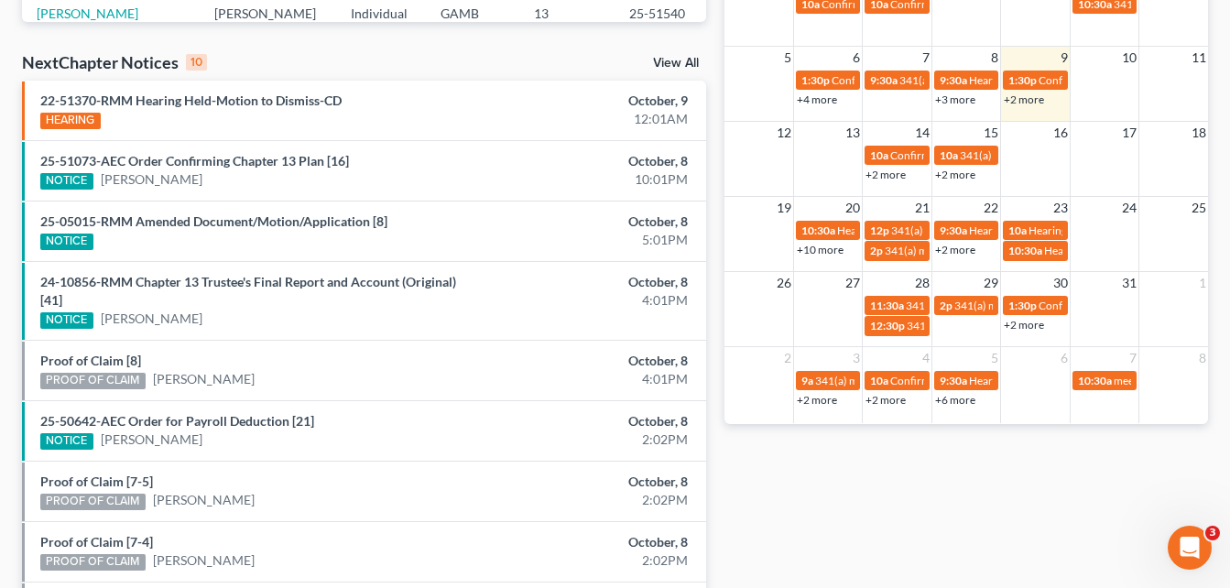
click at [953, 254] on link "+2 more" at bounding box center [955, 250] width 40 height 14
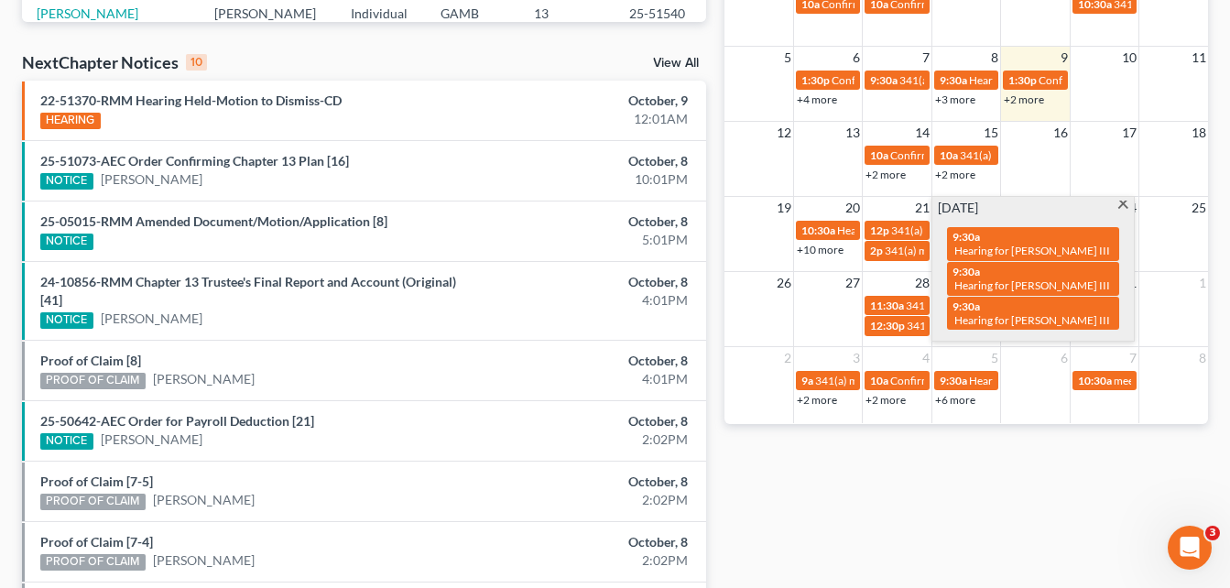
click at [1119, 206] on span at bounding box center [1123, 207] width 14 height 12
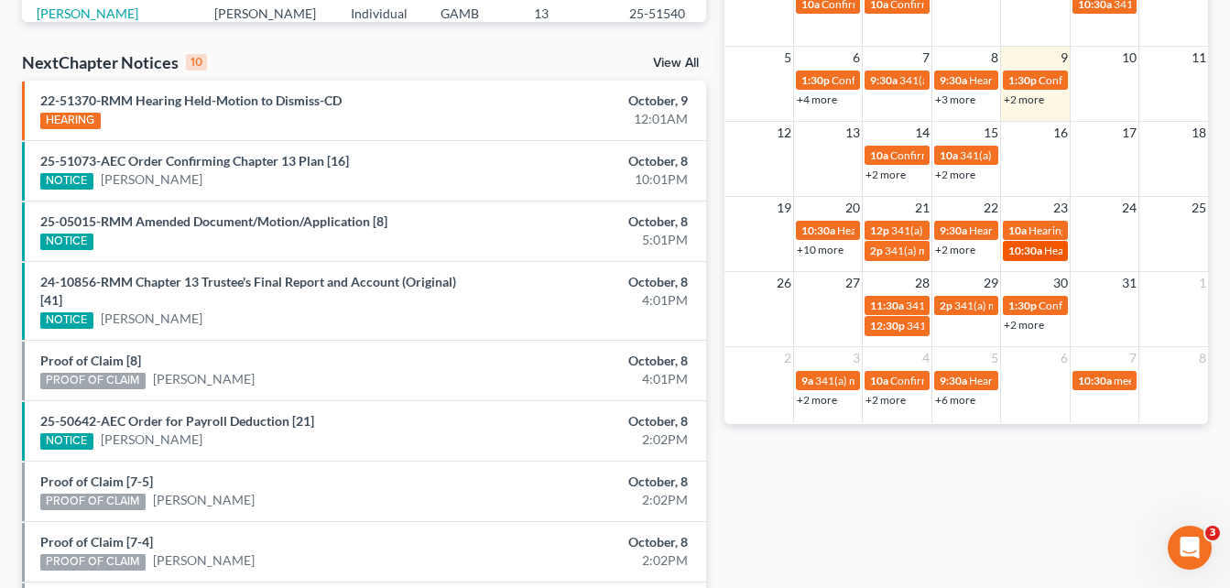
click at [1030, 258] on link "10:30a Hearing for [PERSON_NAME]" at bounding box center [1035, 250] width 64 height 19
click at [1037, 251] on span "10:30a" at bounding box center [1025, 251] width 34 height 14
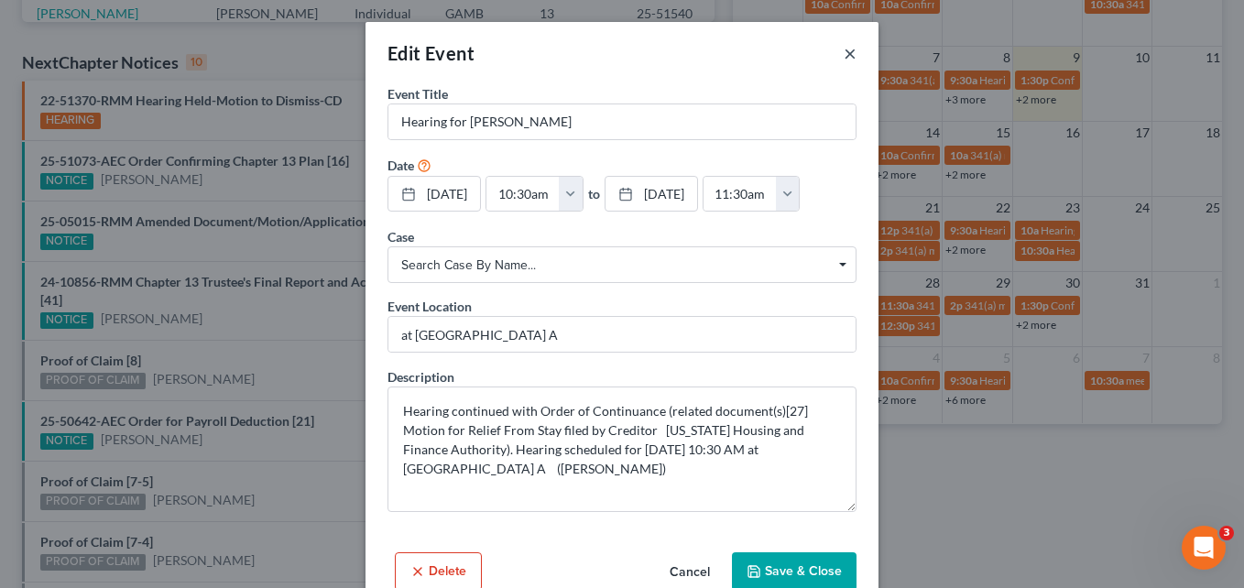
click at [843, 48] on button "×" at bounding box center [849, 53] width 13 height 22
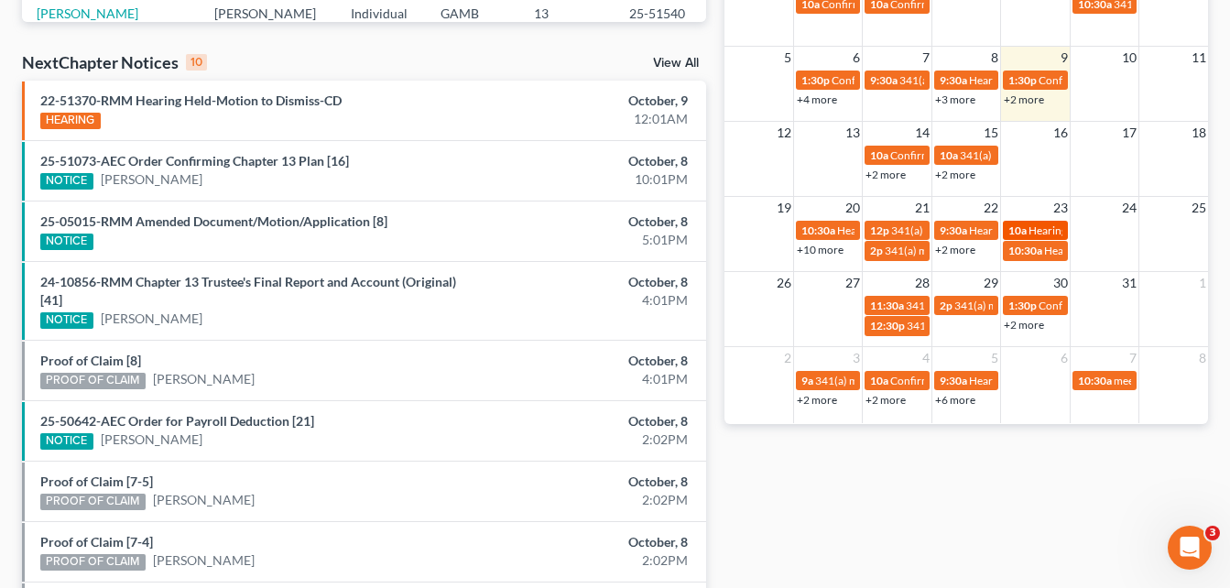
click at [1029, 235] on span "Hearing for [PERSON_NAME] v. United States of America on behalf of the U. S. De" at bounding box center [1221, 230] width 386 height 14
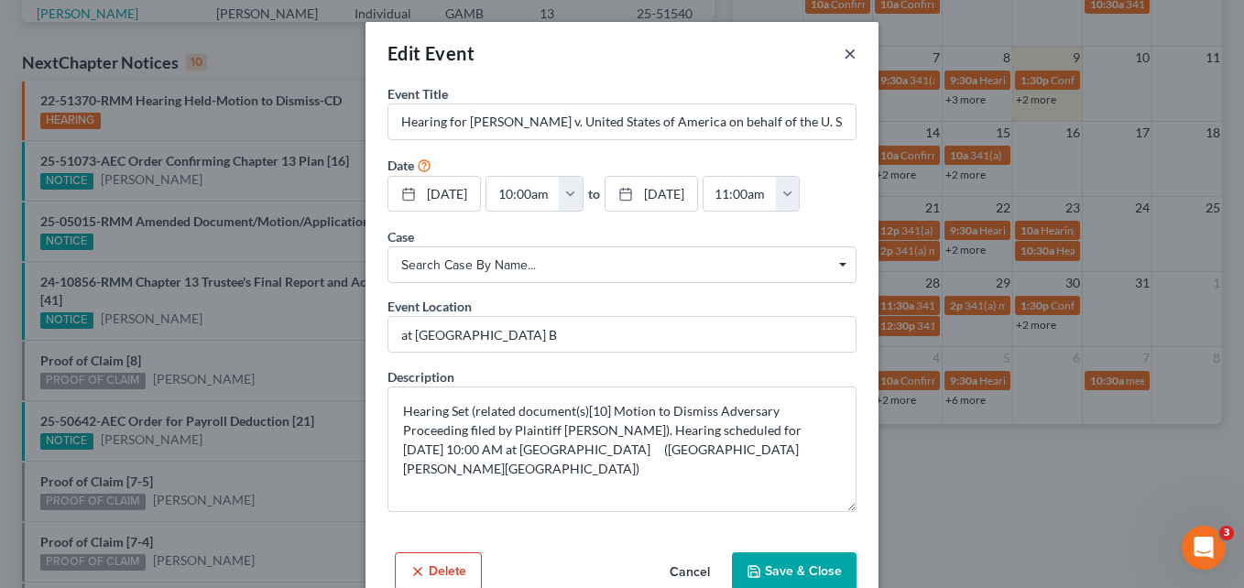
click at [844, 56] on button "×" at bounding box center [849, 53] width 13 height 22
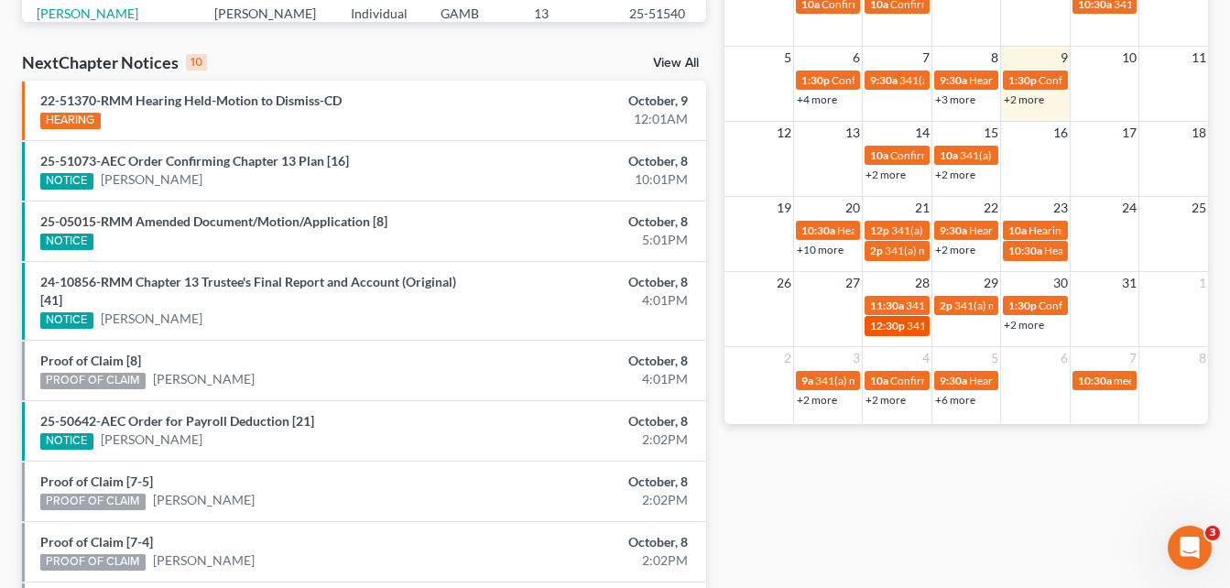
click at [919, 330] on span "341(a) meeting for [PERSON_NAME]" at bounding box center [995, 326] width 177 height 14
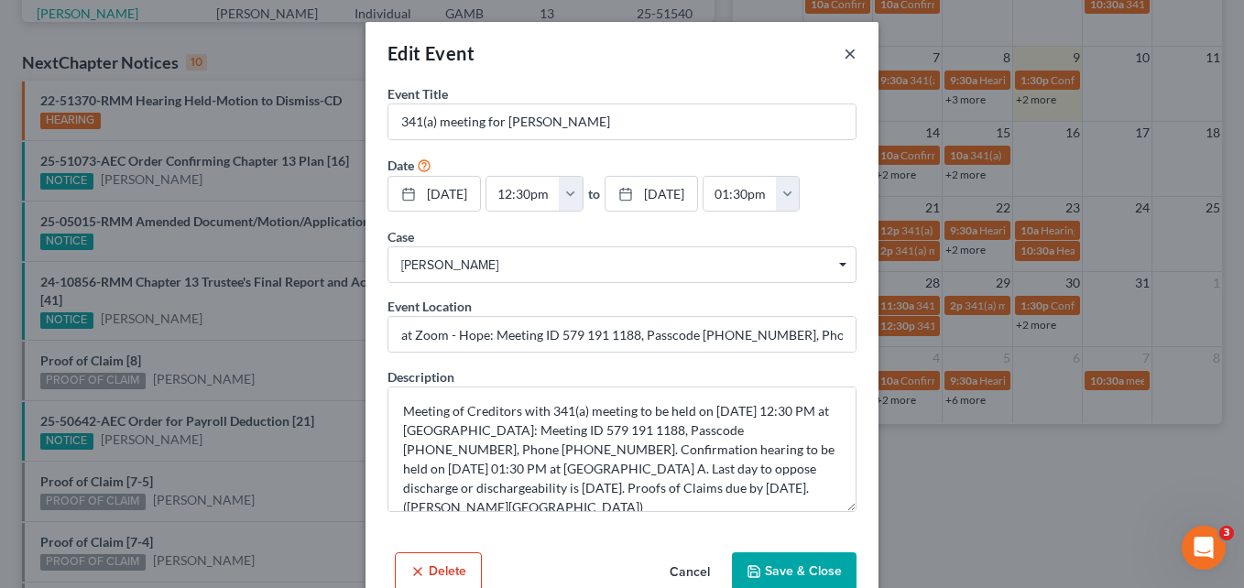
click at [846, 58] on button "×" at bounding box center [849, 53] width 13 height 22
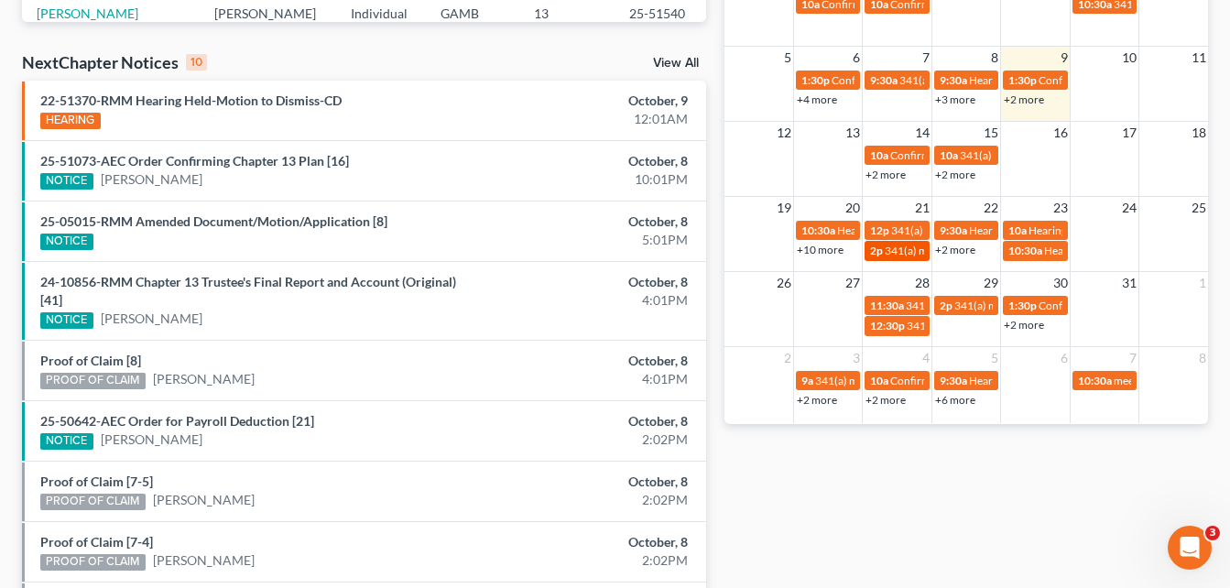
click at [896, 256] on span "341(a) meeting for [PERSON_NAME] & [PERSON_NAME]" at bounding box center [1022, 251] width 274 height 14
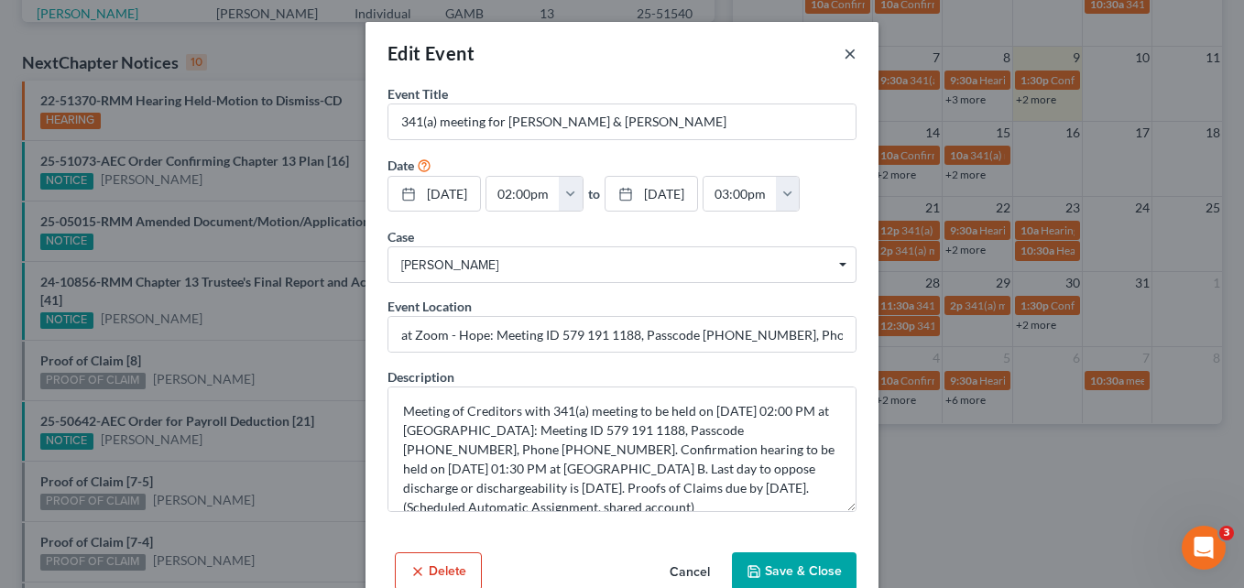
click at [843, 52] on button "×" at bounding box center [849, 53] width 13 height 22
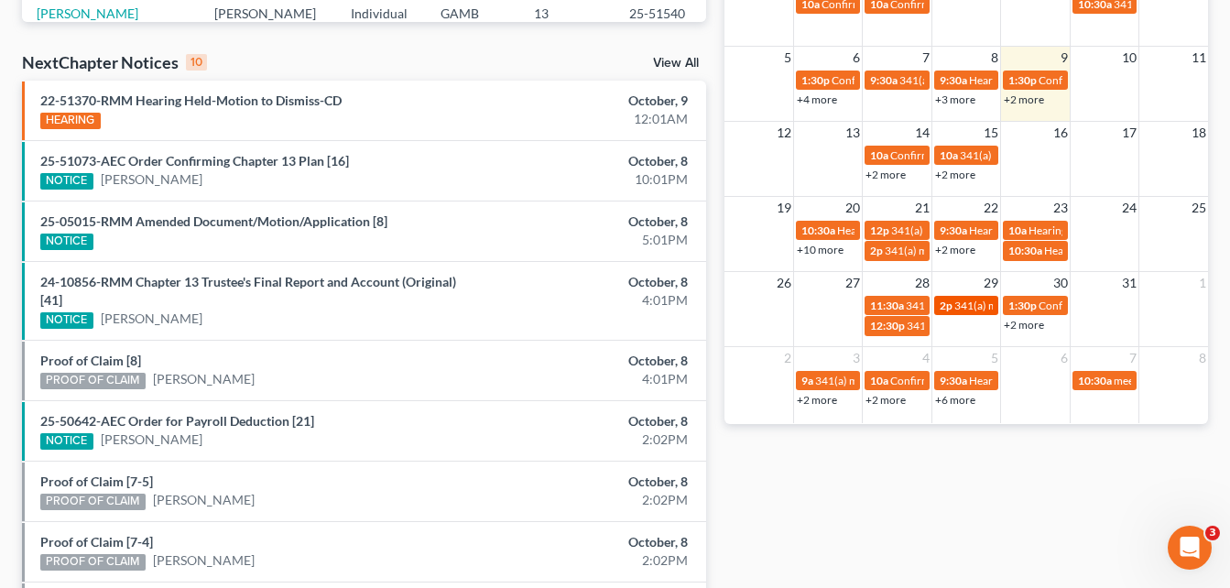
click at [962, 310] on span "341(a) meeting for [PERSON_NAME]" at bounding box center [1042, 306] width 177 height 14
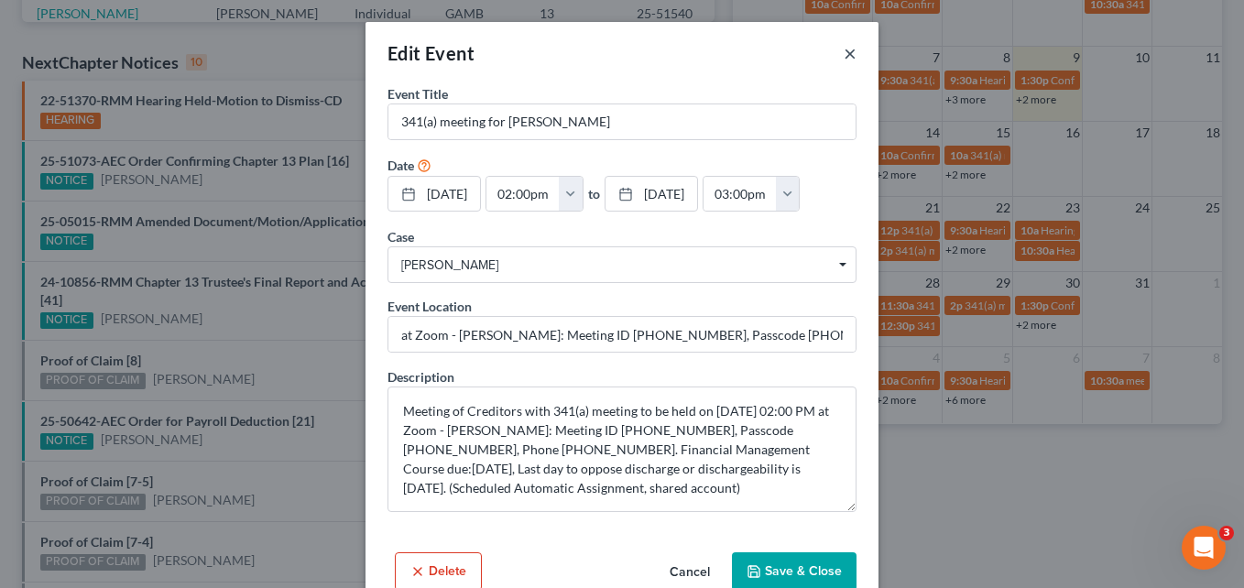
click at [843, 61] on button "×" at bounding box center [849, 53] width 13 height 22
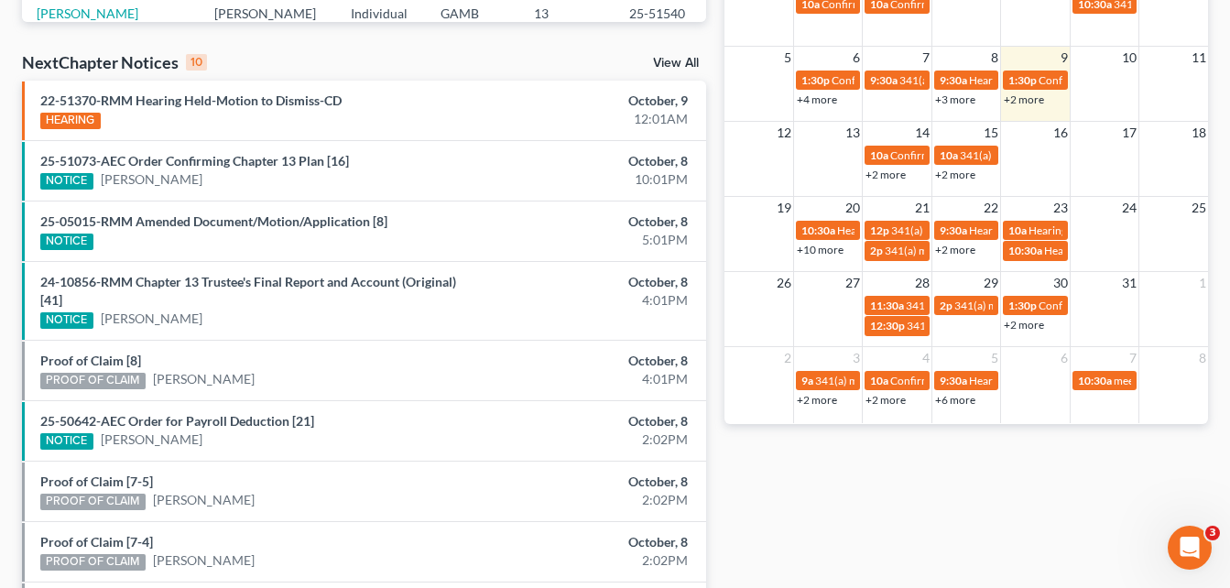
click at [714, 182] on div "Recent Cases 15 View All Name unfold_more expand_more expand_less Attorney unfo…" at bounding box center [364, 139] width 702 height 1185
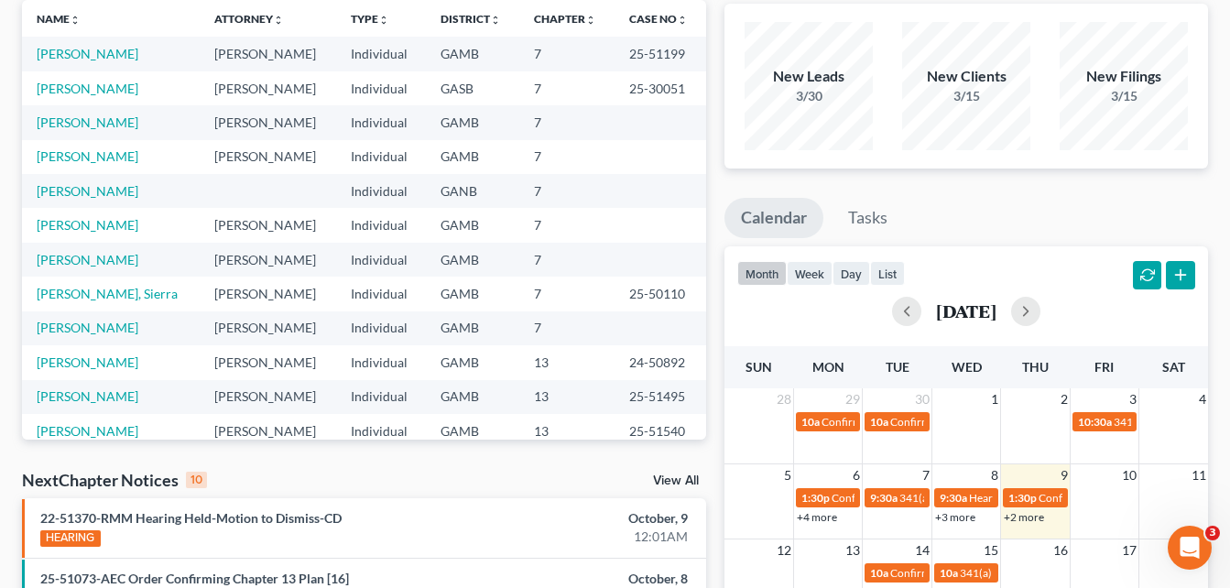
scroll to position [0, 0]
